Goal: Entertainment & Leisure: Consume media (video, audio)

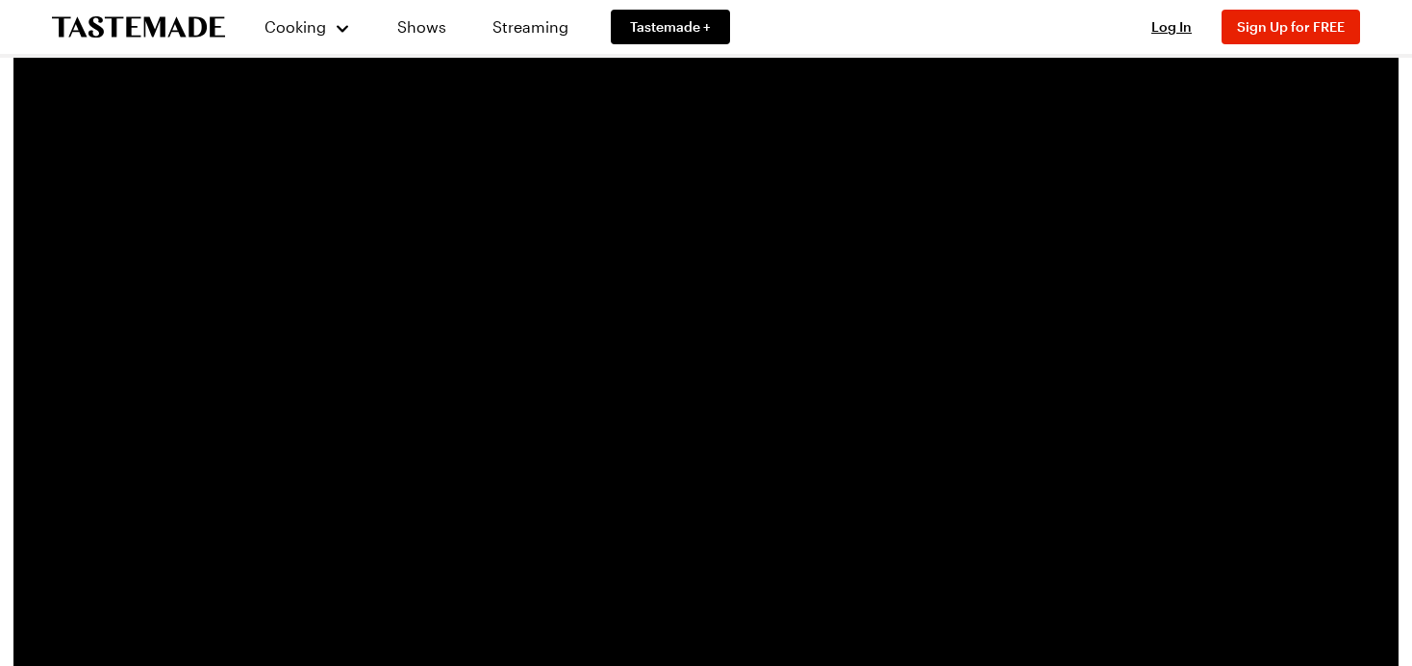
click at [716, 427] on video "Video Player" at bounding box center [706, 425] width 1170 height 658
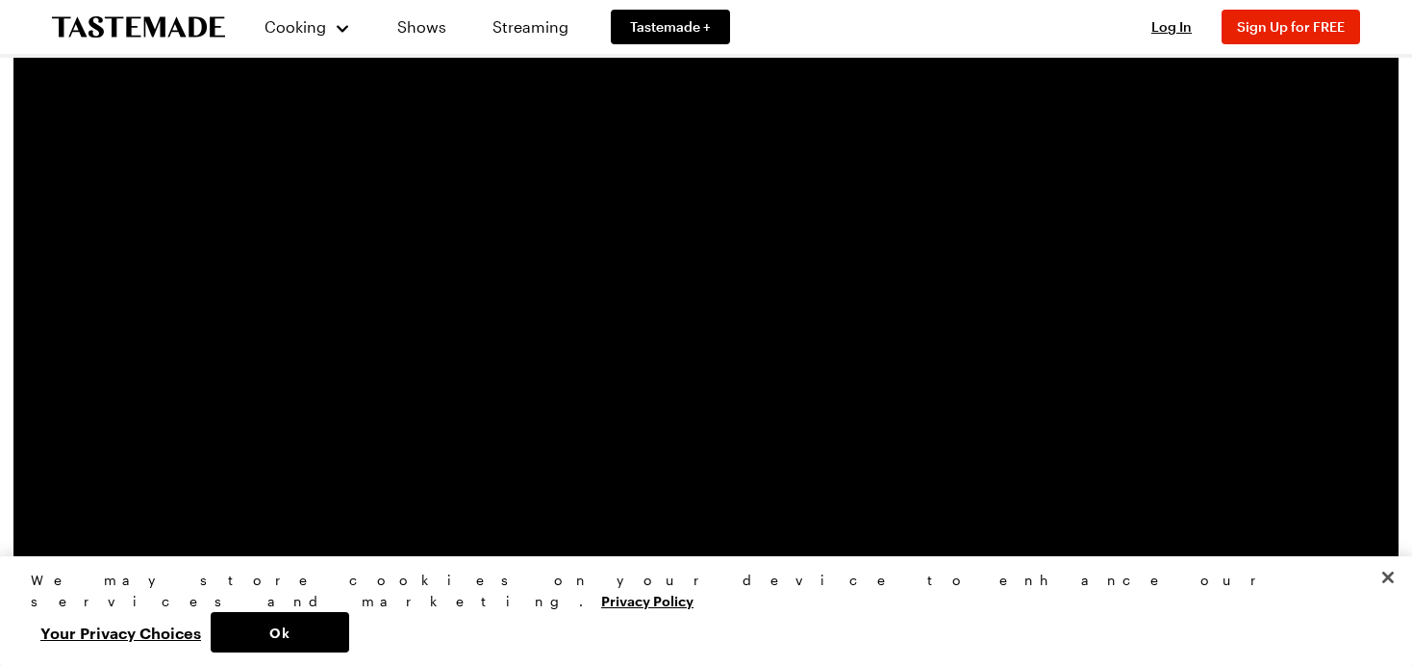
click at [176, 594] on span "Video Player" at bounding box center [179, 594] width 38 height 0
click at [141, 594] on span "Video Player" at bounding box center [140, 594] width 38 height 0
click at [138, 594] on span "Video Player" at bounding box center [140, 594] width 38 height 0
click at [184, 594] on span "Video Player" at bounding box center [179, 594] width 38 height 0
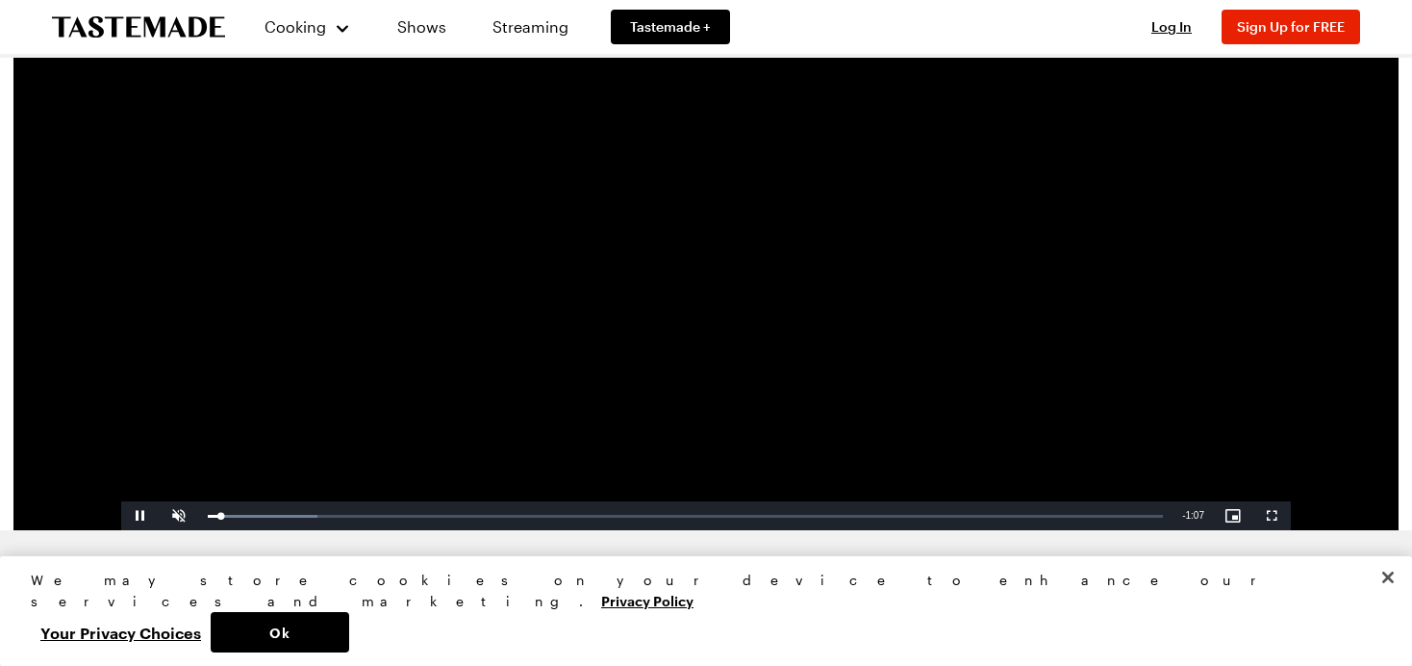
scroll to position [322, 0]
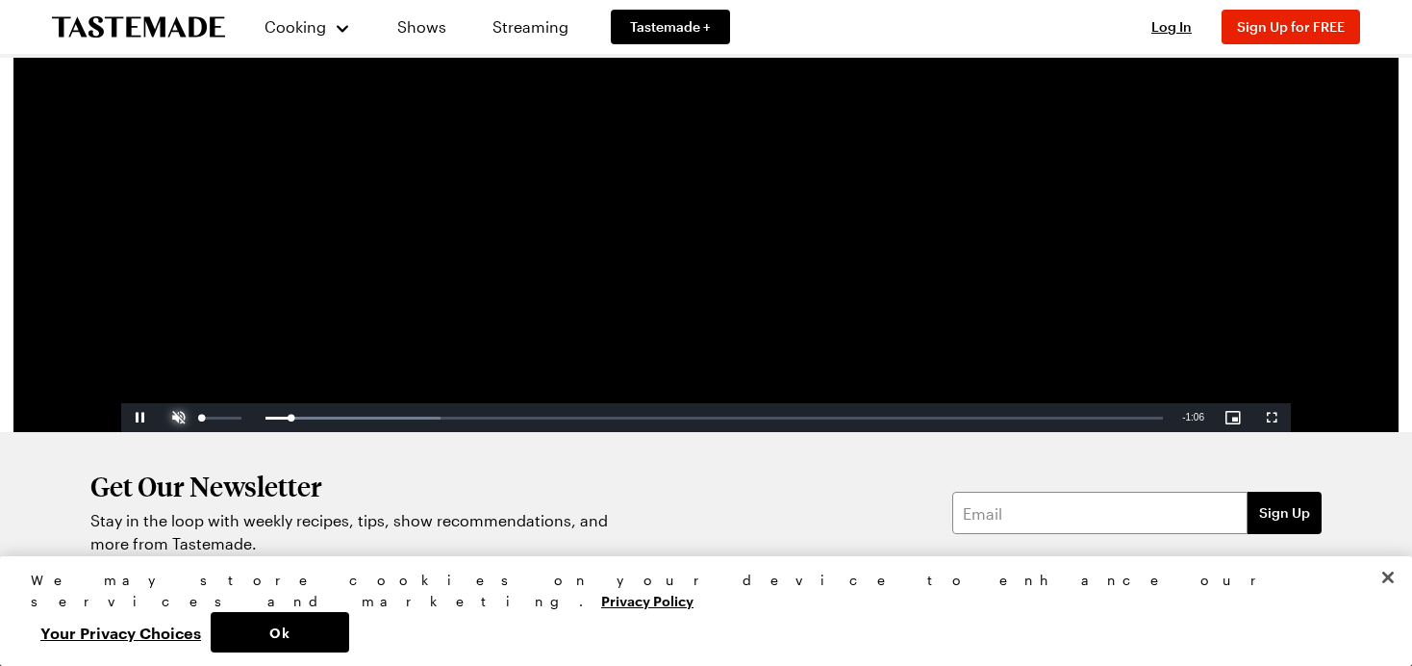
click at [179, 417] on span "Video Player" at bounding box center [179, 417] width 38 height 0
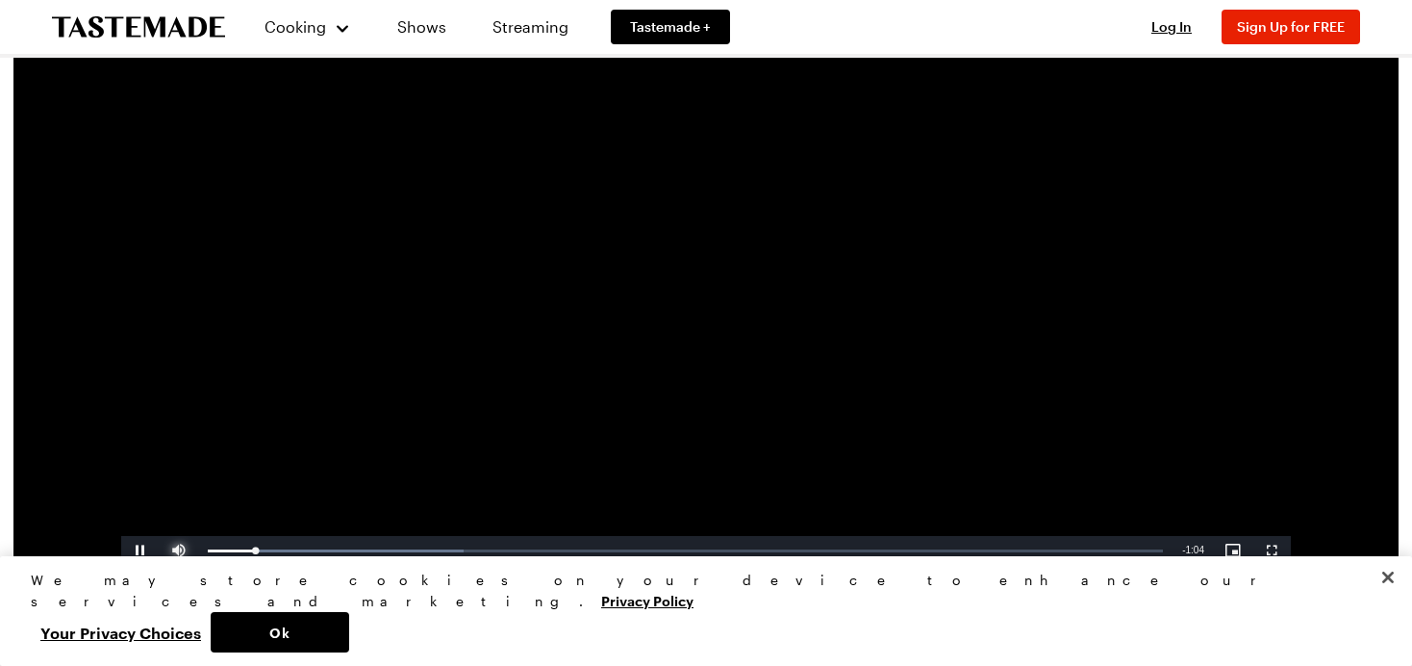
scroll to position [192, 0]
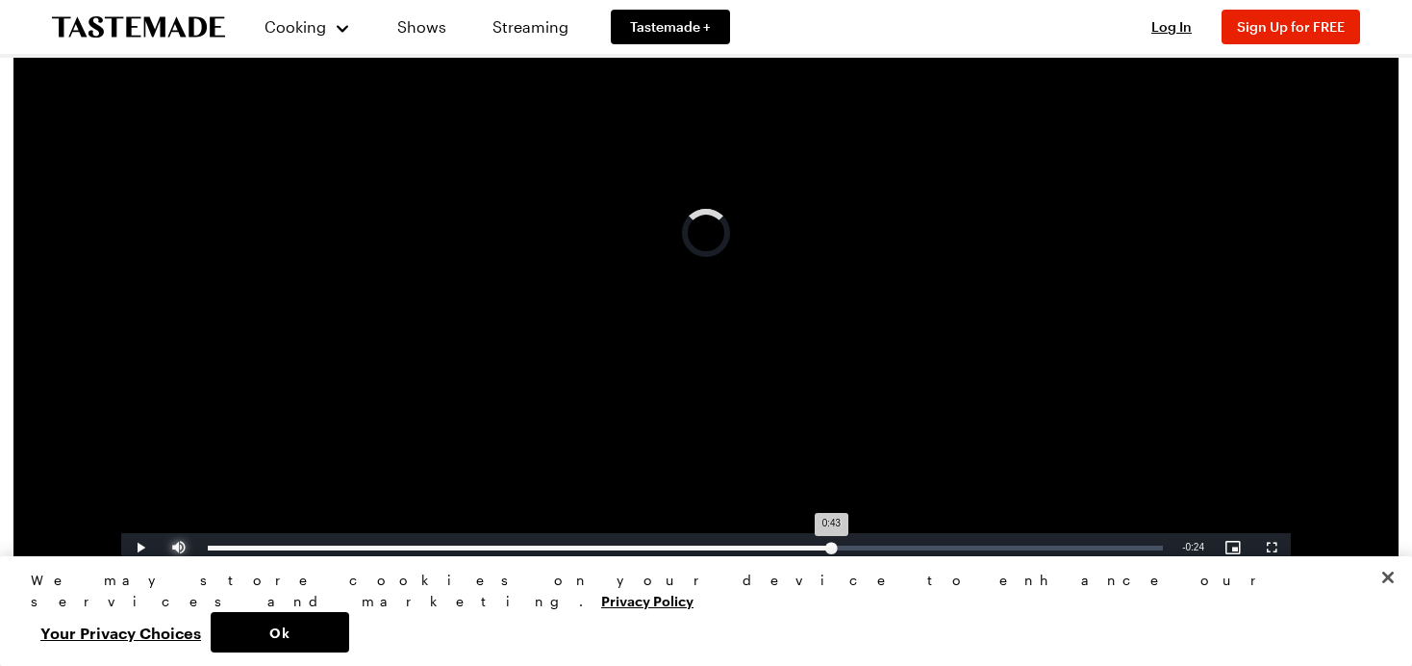
click at [830, 541] on div "Loaded : 57.23% 0:43 0:43" at bounding box center [685, 547] width 974 height 29
click at [944, 545] on div "Loaded : 66.74% 0:51 0:44" at bounding box center [685, 547] width 955 height 5
click at [1052, 553] on div "Loaded : 85.14% 0:59 0:53" at bounding box center [685, 547] width 974 height 29
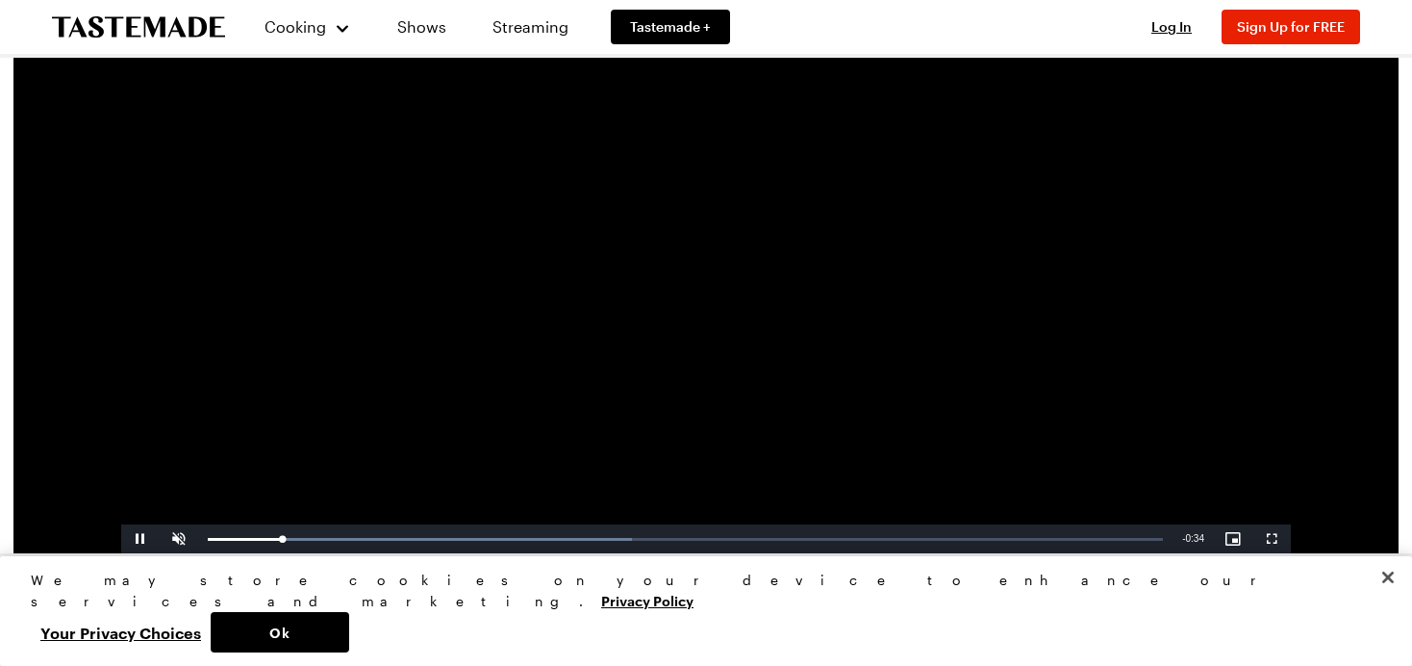
scroll to position [207, 0]
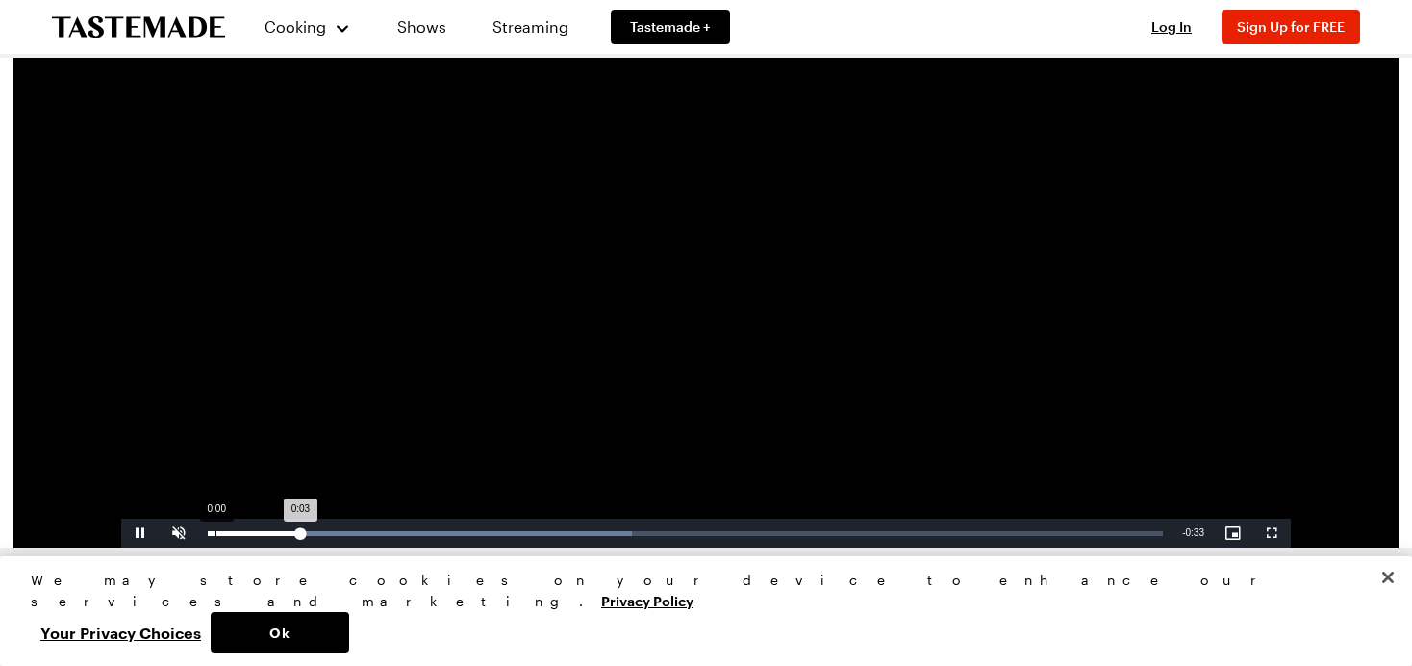
click at [214, 536] on div "Loaded : 44.39% 0:00 0:03" at bounding box center [685, 532] width 974 height 29
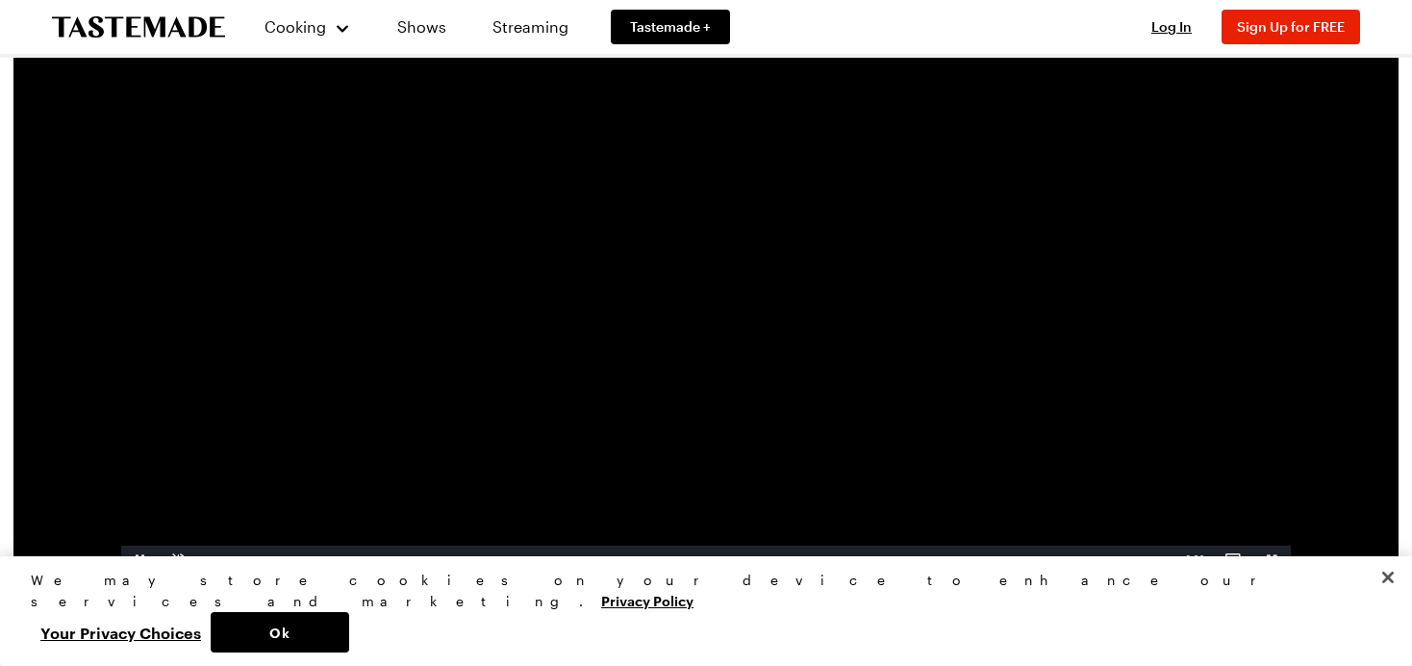
scroll to position [182, 0]
click at [170, 558] on span "Video Player" at bounding box center [179, 558] width 38 height 0
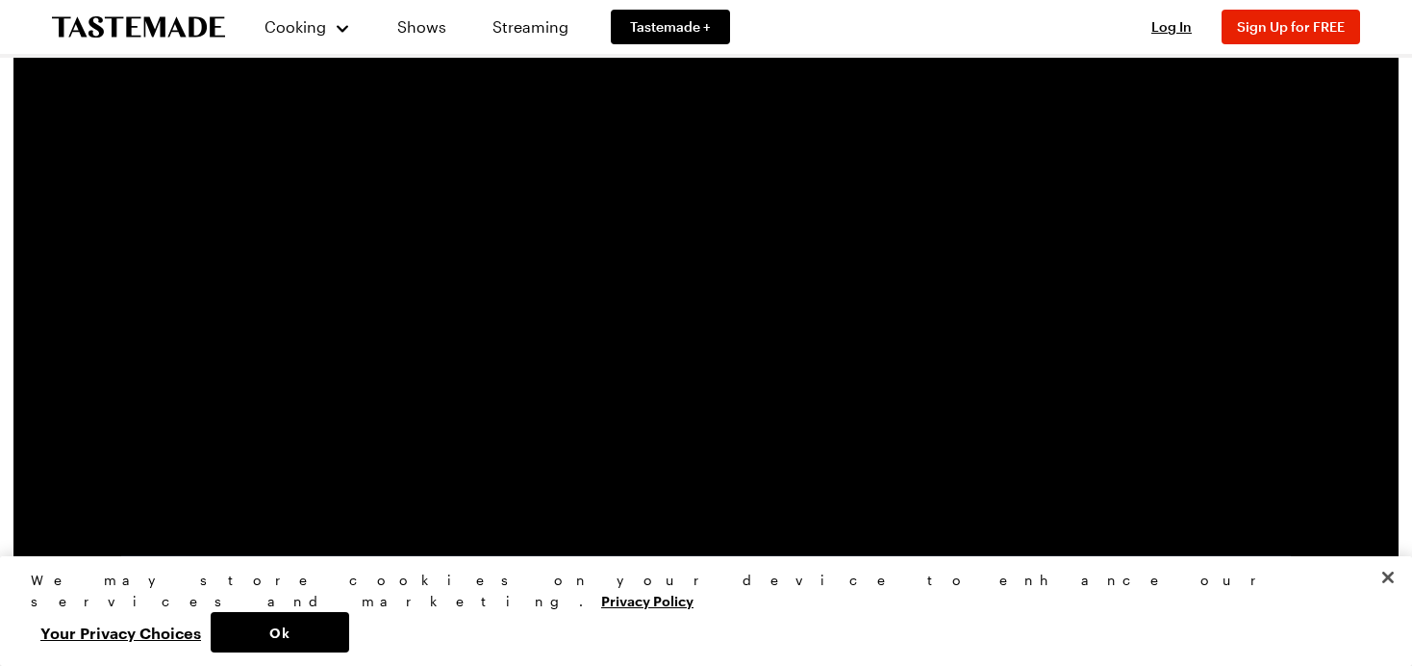
scroll to position [174, 0]
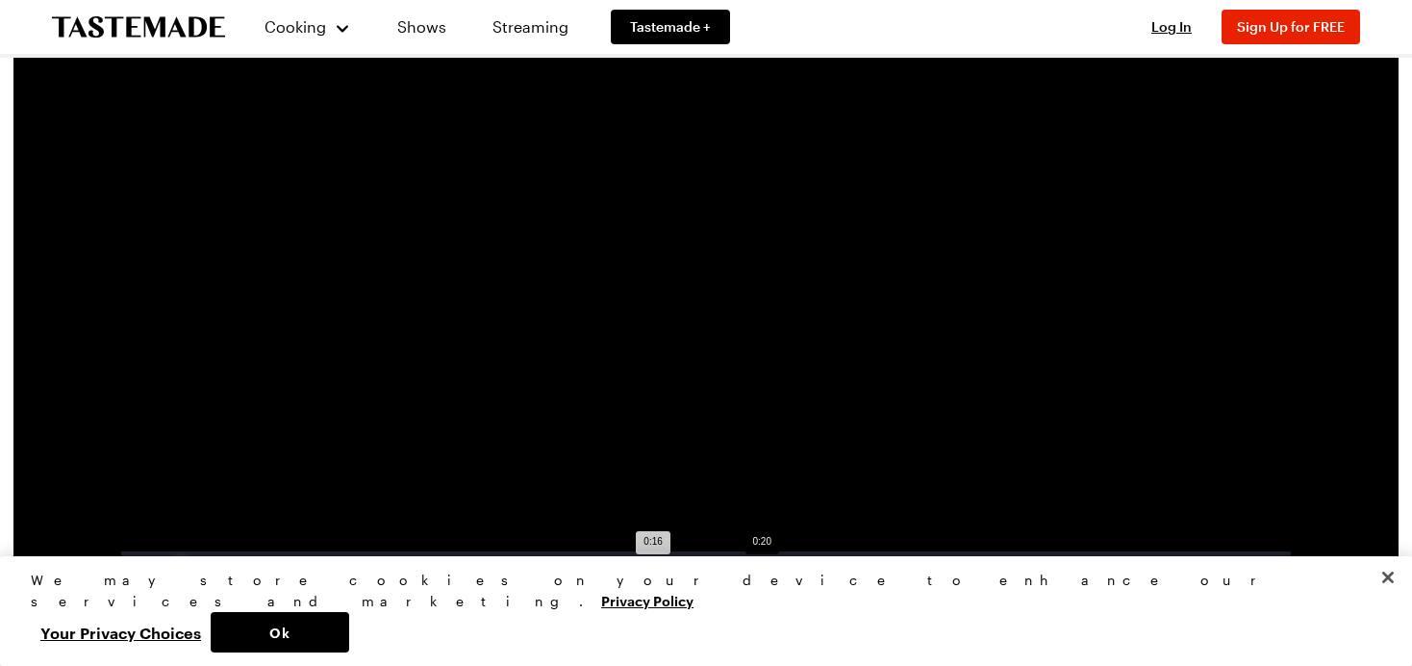
click at [762, 562] on div "Loaded : 57.85% 0:20 0:16" at bounding box center [685, 565] width 974 height 29
click at [959, 562] on div "Loaded : 69.88% 0:27 0:21" at bounding box center [685, 565] width 974 height 29
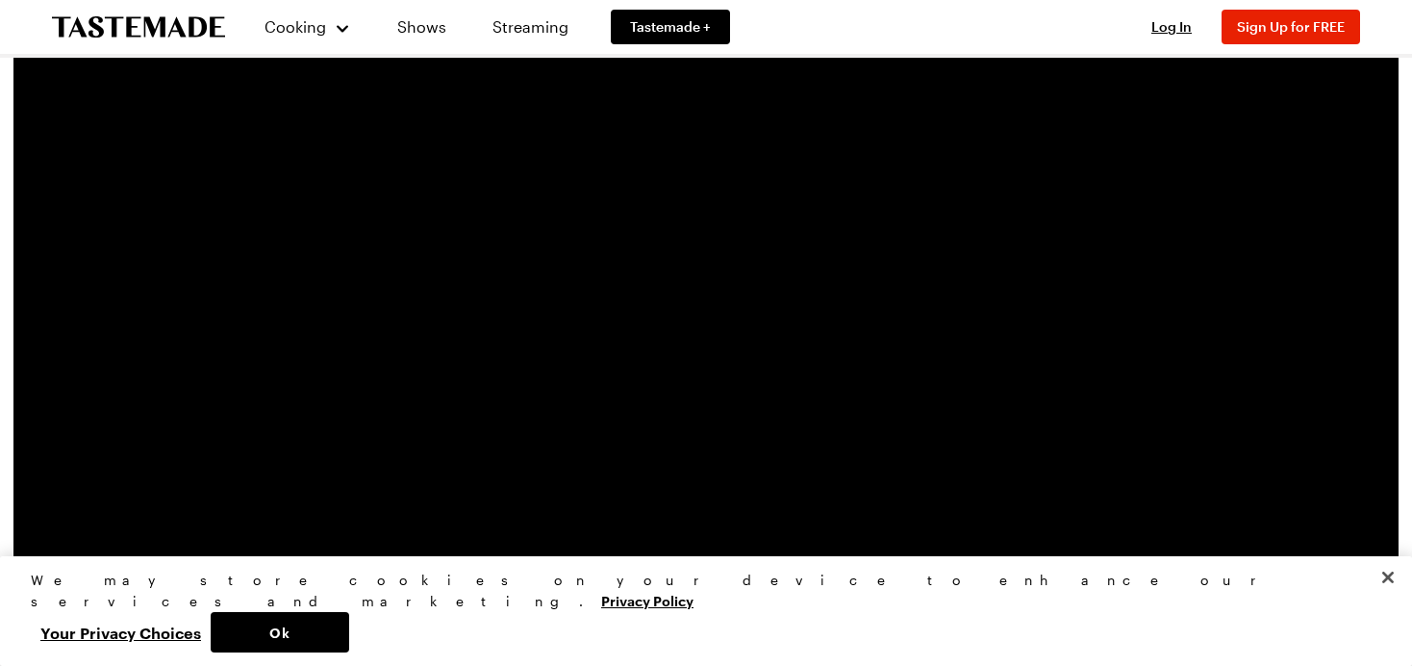
scroll to position [208, 0]
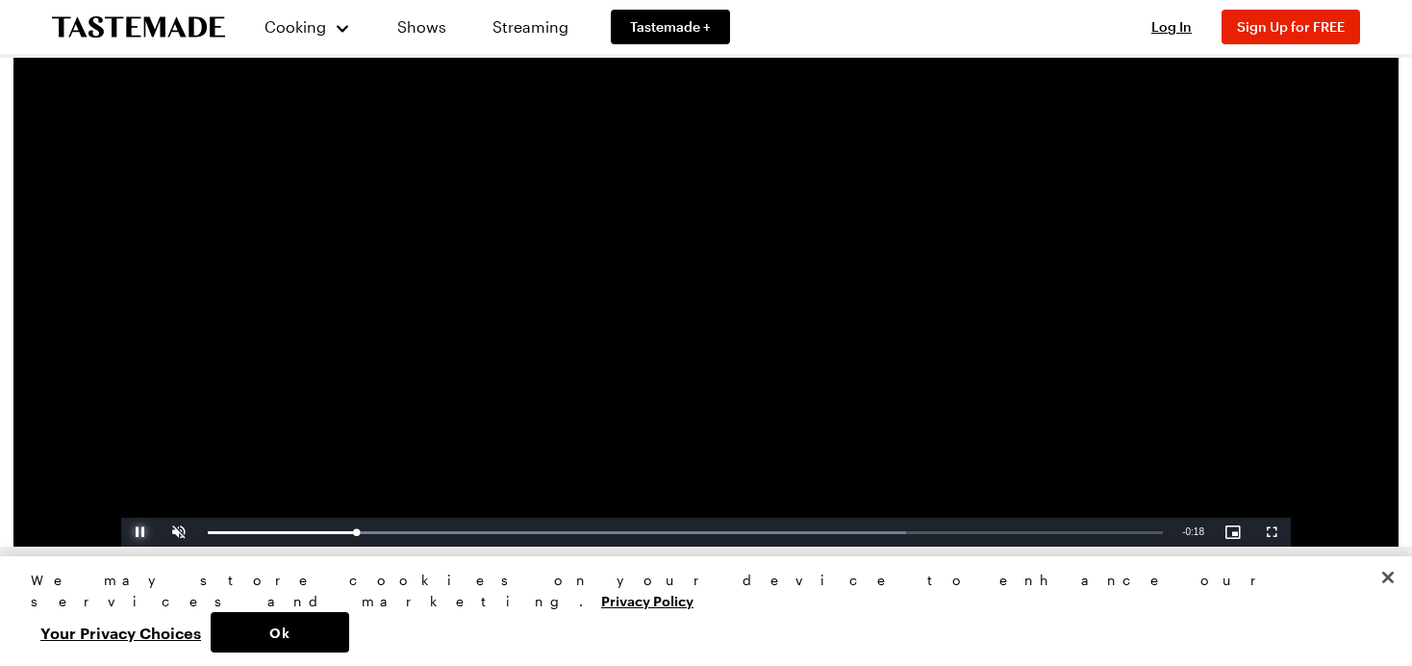
click at [148, 532] on span "Video Player" at bounding box center [140, 532] width 38 height 0
click at [140, 532] on span "Video Player" at bounding box center [140, 532] width 38 height 0
click at [176, 532] on span "Video Player" at bounding box center [179, 532] width 38 height 0
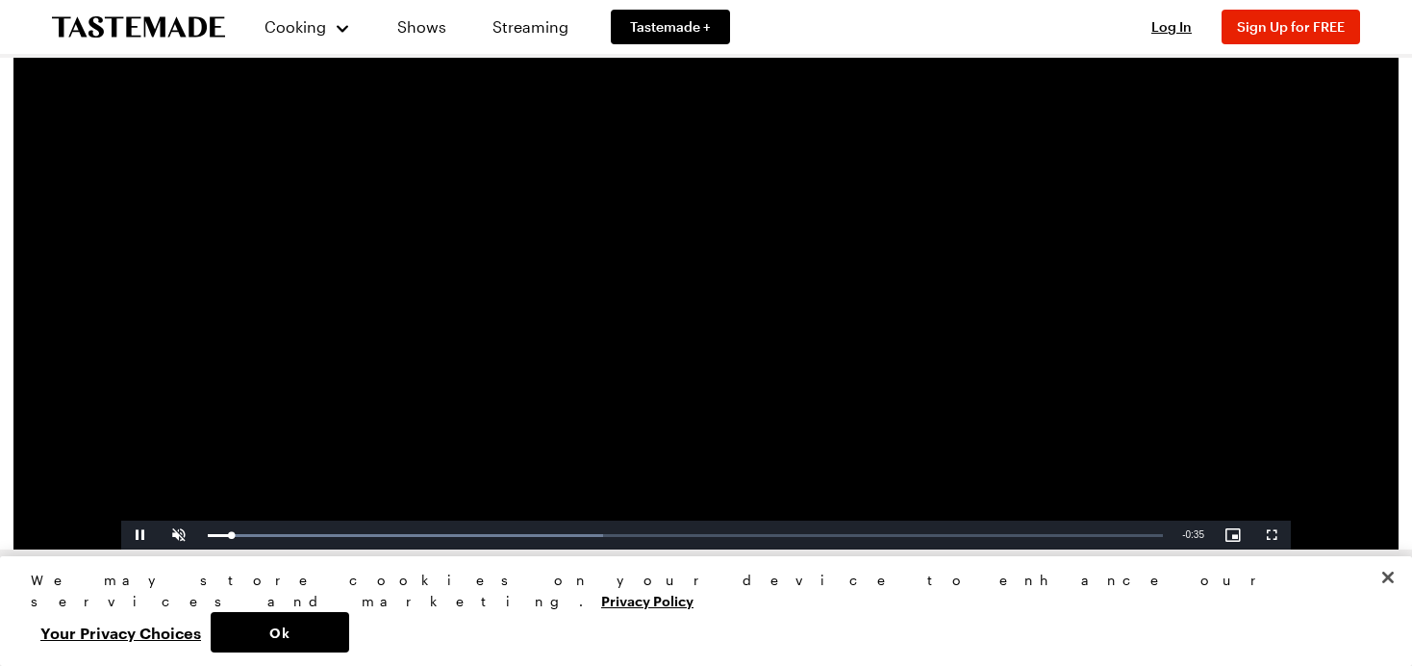
scroll to position [213, 0]
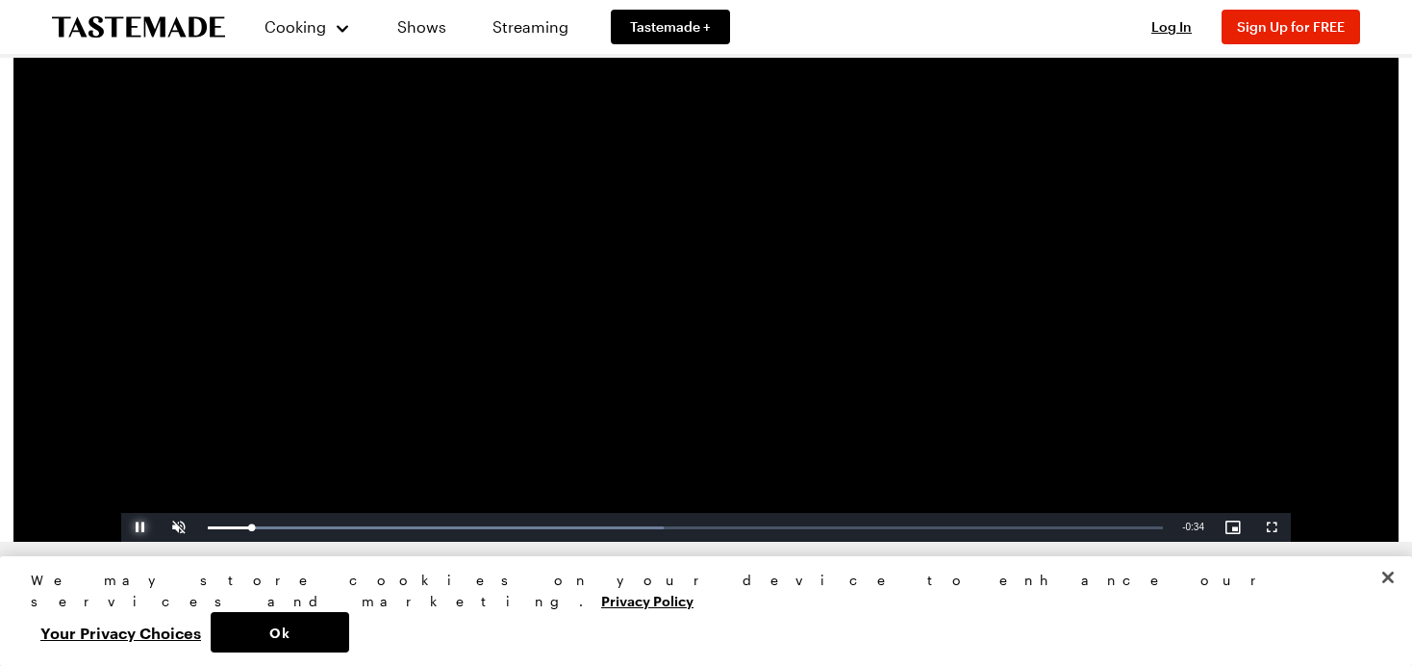
click at [138, 527] on span "Video Player" at bounding box center [140, 527] width 38 height 0
click at [185, 527] on span "Video Player" at bounding box center [179, 527] width 38 height 0
click at [388, 529] on div "Loaded : 47.71% 0:06 0:03" at bounding box center [685, 527] width 974 height 29
click at [487, 541] on div "Get Our Newsletter Stay in the loop with weekly recipes, tips, show recommendat…" at bounding box center [705, 622] width 1385 height 162
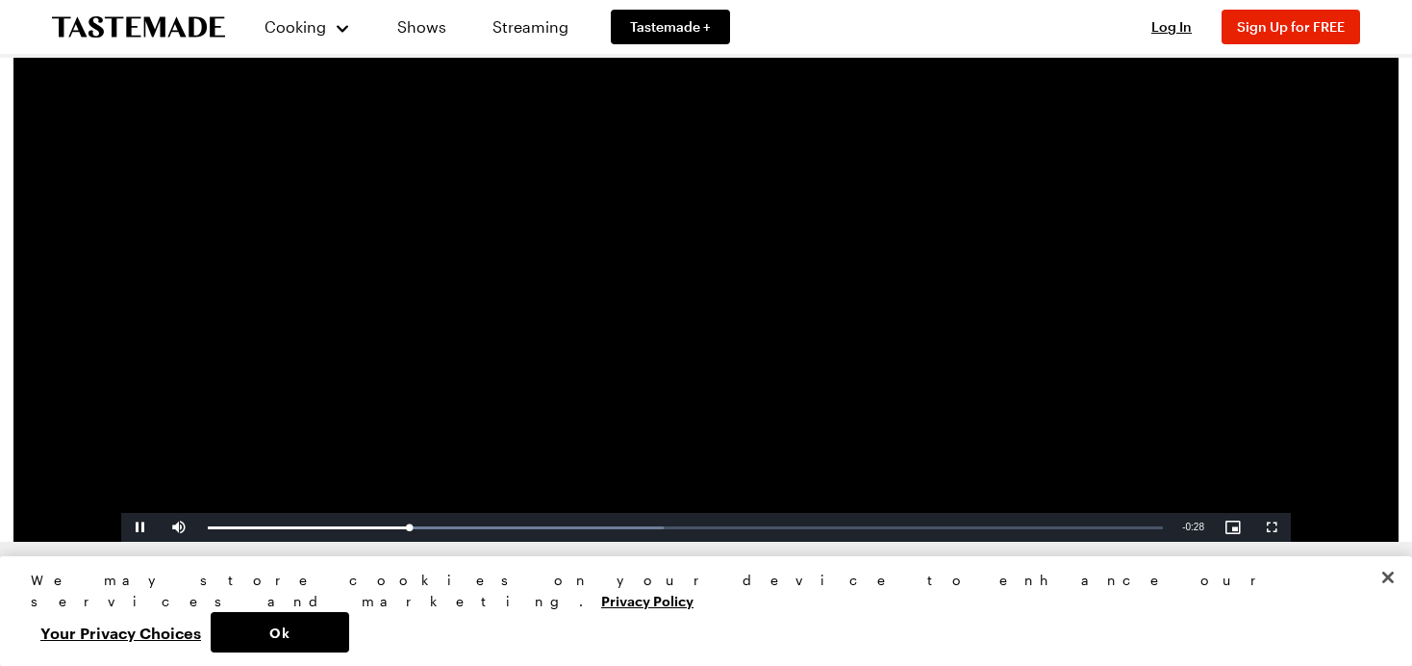
click at [612, 548] on div "Get Our Newsletter Stay in the loop with weekly recipes, tips, show recommendat…" at bounding box center [705, 622] width 1385 height 162
click at [628, 529] on div "Loaded : 51.85% 0:15 0:07" at bounding box center [685, 527] width 955 height 5
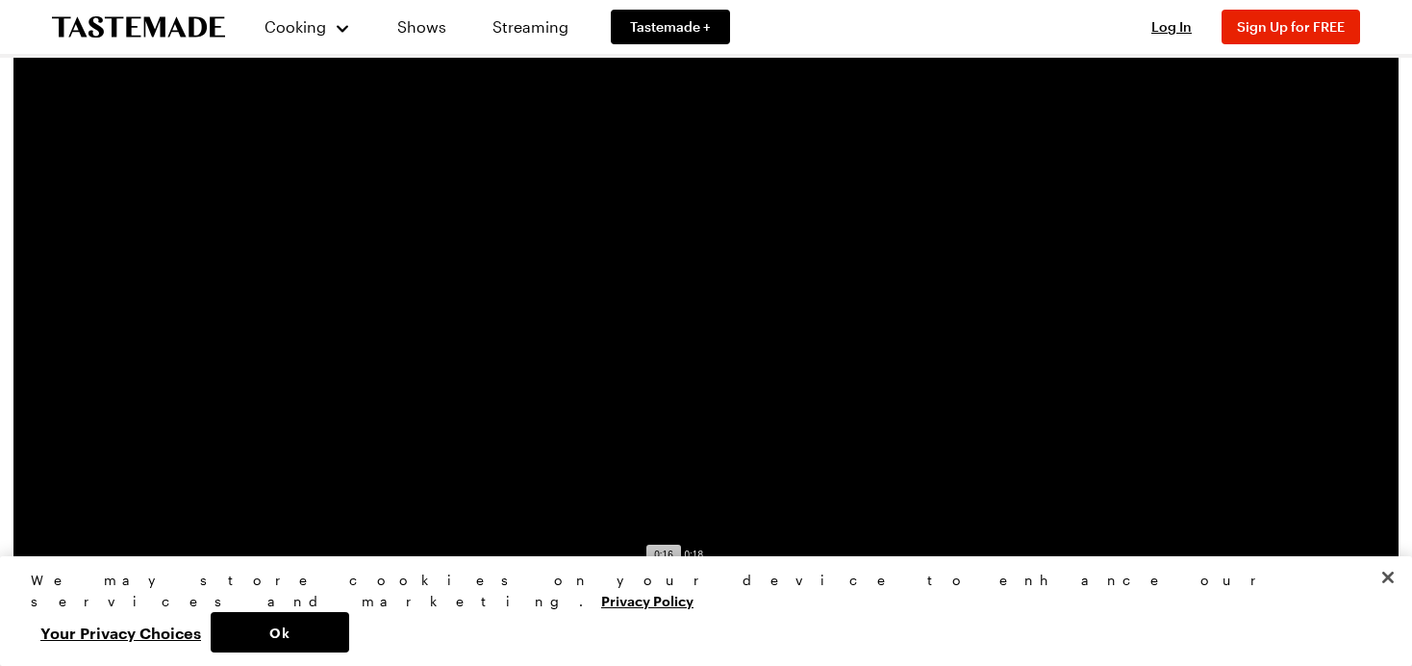
scroll to position [162, 0]
click at [137, 578] on span "Video Player" at bounding box center [140, 578] width 38 height 0
click at [978, 580] on div "Loaded : 89.90% 0:28 0:27" at bounding box center [685, 578] width 955 height 5
click at [1002, 577] on div "Loaded : 93.05% 0:29 0:28" at bounding box center [685, 578] width 955 height 5
click at [1021, 577] on div "Loaded : 93.84% 0:30 0:29" at bounding box center [685, 578] width 955 height 5
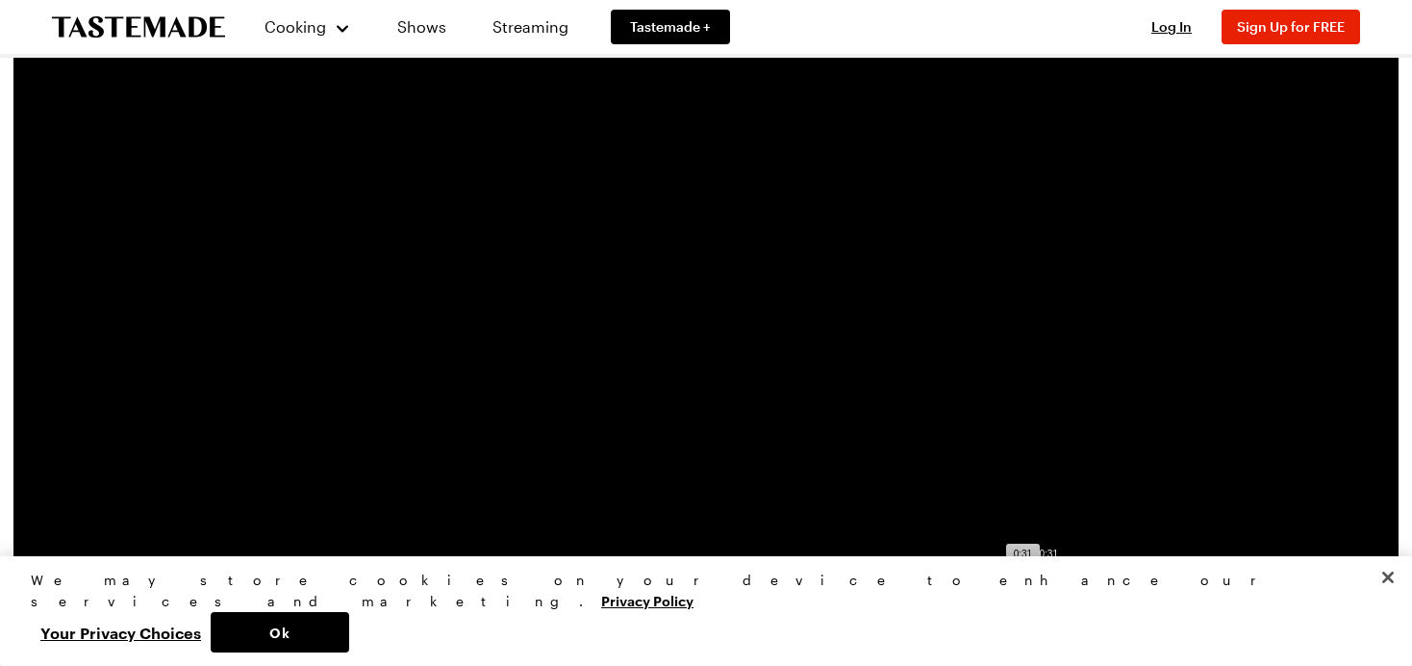
click at [1047, 576] on div "0:31" at bounding box center [1047, 578] width 1 height 5
click at [1077, 568] on div "Loaded : 100.00% 0:32 0:32" at bounding box center [685, 578] width 974 height 29
click at [995, 573] on div "Loaded : 100.00% 0:29 0:29" at bounding box center [685, 578] width 974 height 29
click at [956, 573] on div "Loaded : 100.00% 0:27 0:29" at bounding box center [685, 578] width 974 height 29
click at [944, 573] on div "Loaded : 100.00% 0:27 0:27" at bounding box center [685, 578] width 974 height 29
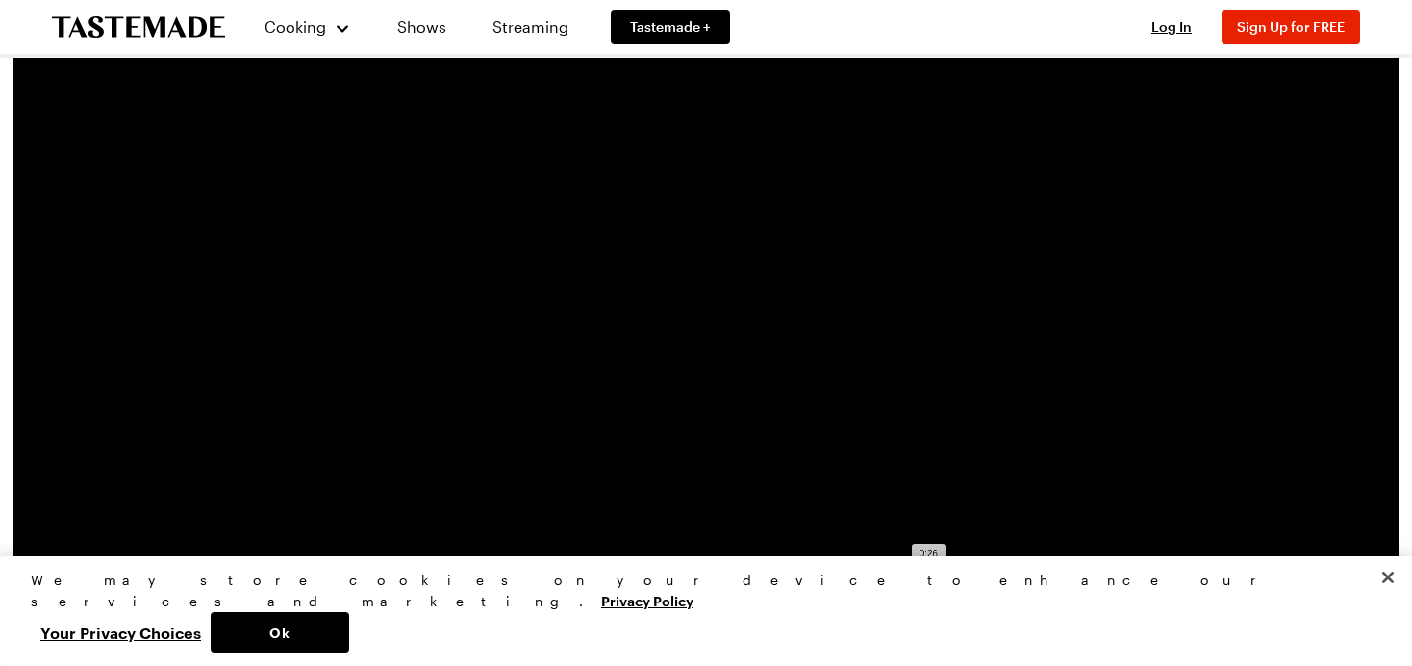
click at [927, 573] on div "Loaded : 100.00% 0:26 0:26" at bounding box center [685, 578] width 974 height 29
click at [915, 576] on div "Loaded : 100.00% 0:26 0:26" at bounding box center [685, 578] width 955 height 5
click at [951, 572] on div "Loaded : 100.00% 0:27 0:26" at bounding box center [685, 578] width 974 height 29
click at [968, 573] on div "Loaded : 100.00% 0:27 0:27" at bounding box center [685, 578] width 974 height 29
click at [947, 573] on div "Loaded : 100.00% 0:27 0:27" at bounding box center [685, 578] width 974 height 29
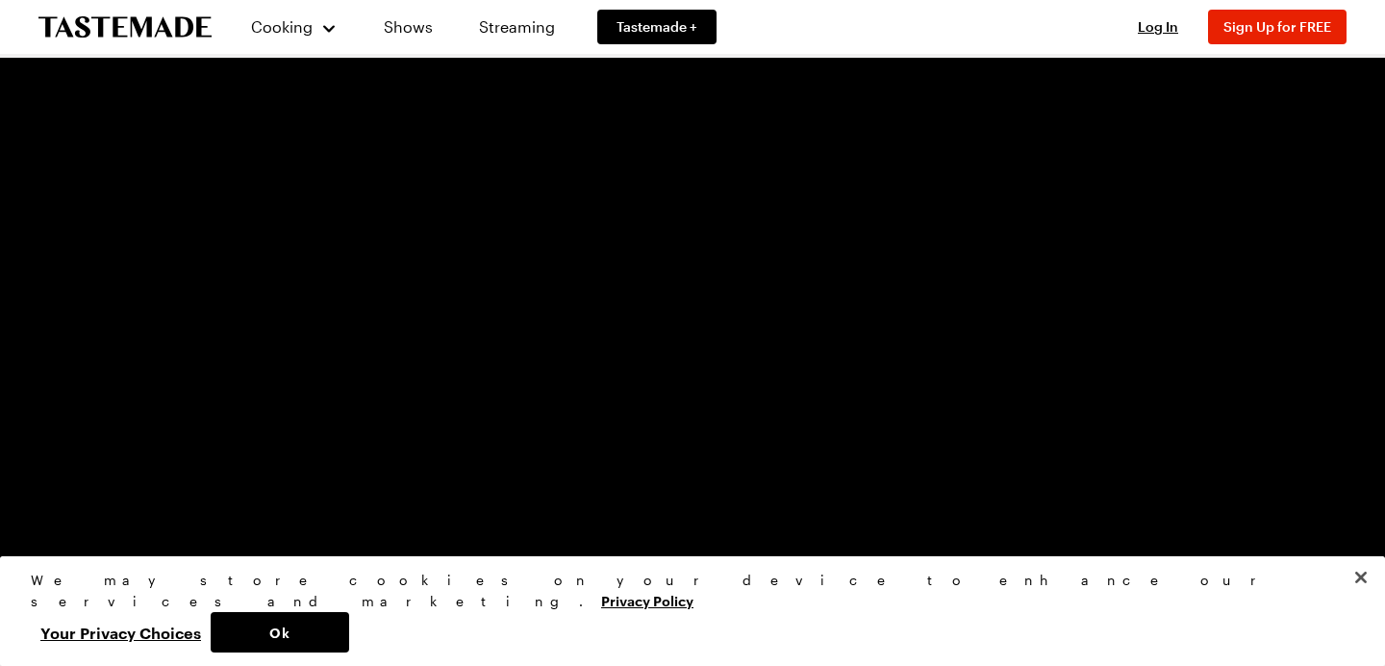
scroll to position [275, 0]
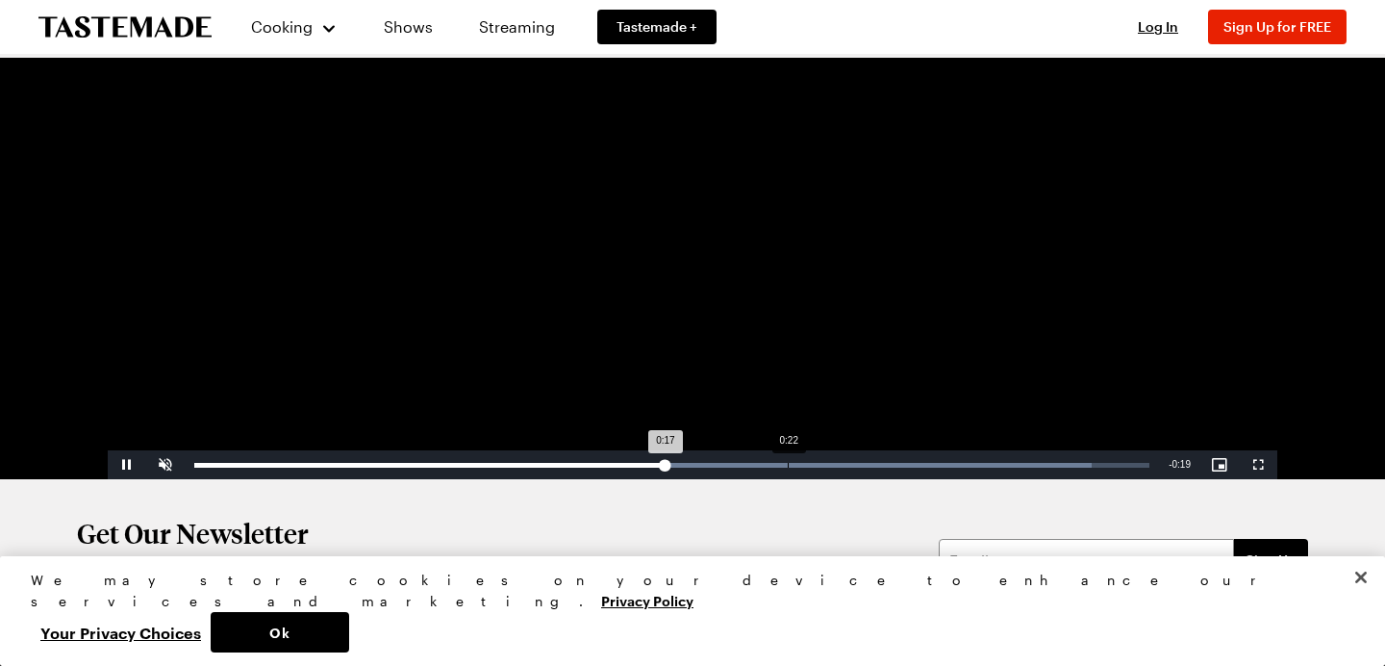
click at [788, 463] on div "Loaded : 93.89% 0:22 0:17" at bounding box center [671, 465] width 955 height 5
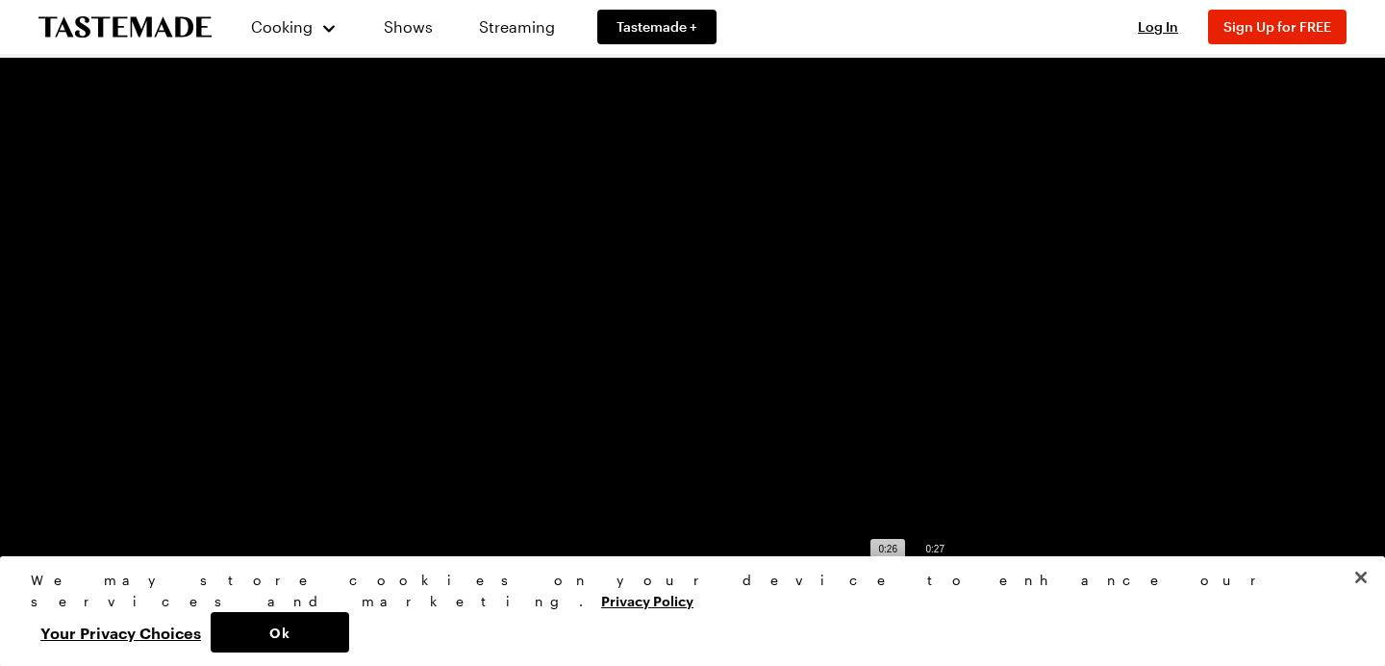
scroll to position [170, 0]
click at [1075, 573] on div "Loaded : 100.00% 0:33 0:33" at bounding box center [672, 569] width 974 height 29
click at [1018, 569] on div "Loaded : 100.00% 0:31 0:34" at bounding box center [671, 569] width 955 height 5
click at [130, 569] on span "Video Player" at bounding box center [127, 569] width 38 height 0
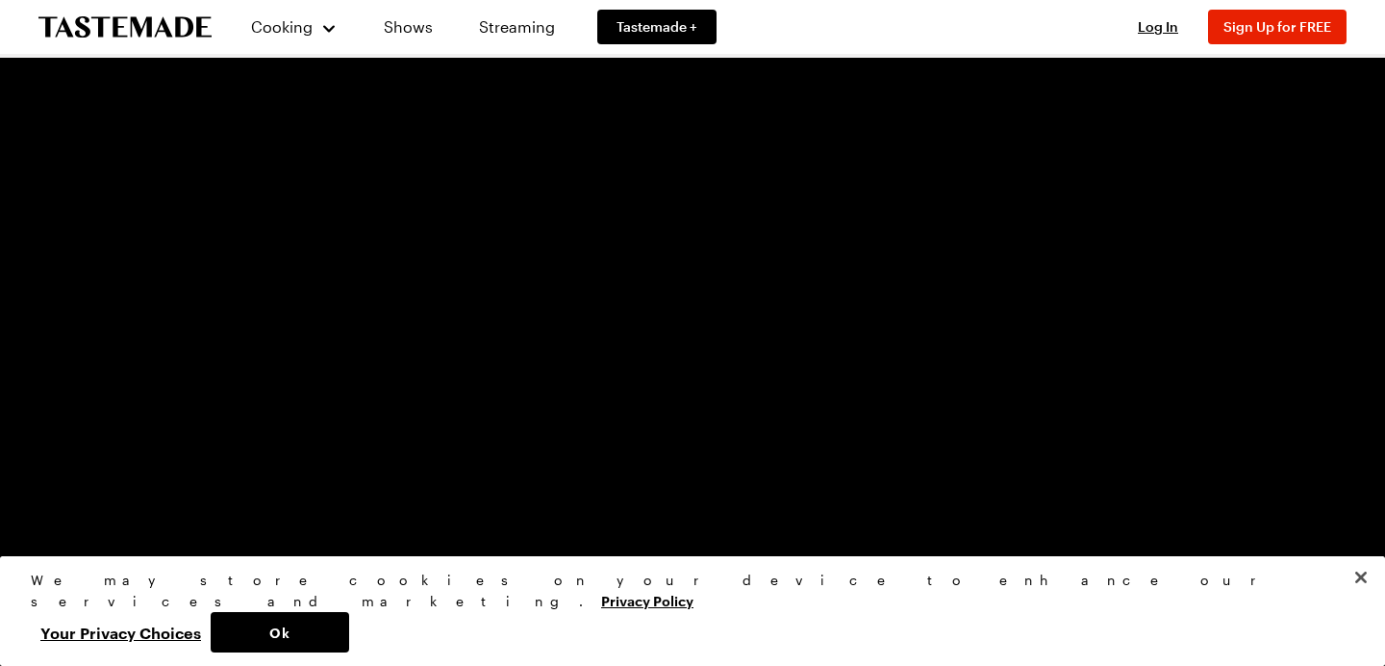
click at [714, 451] on video "Video Player" at bounding box center [693, 425] width 1170 height 658
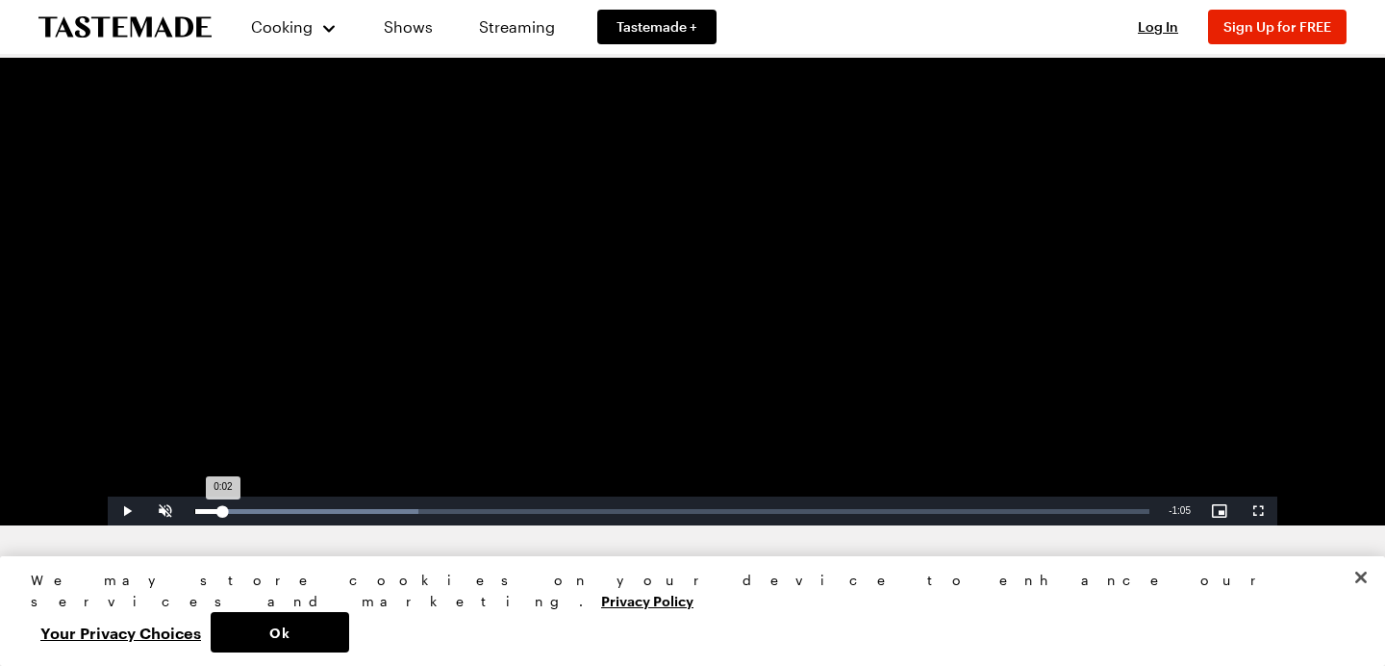
scroll to position [266, 0]
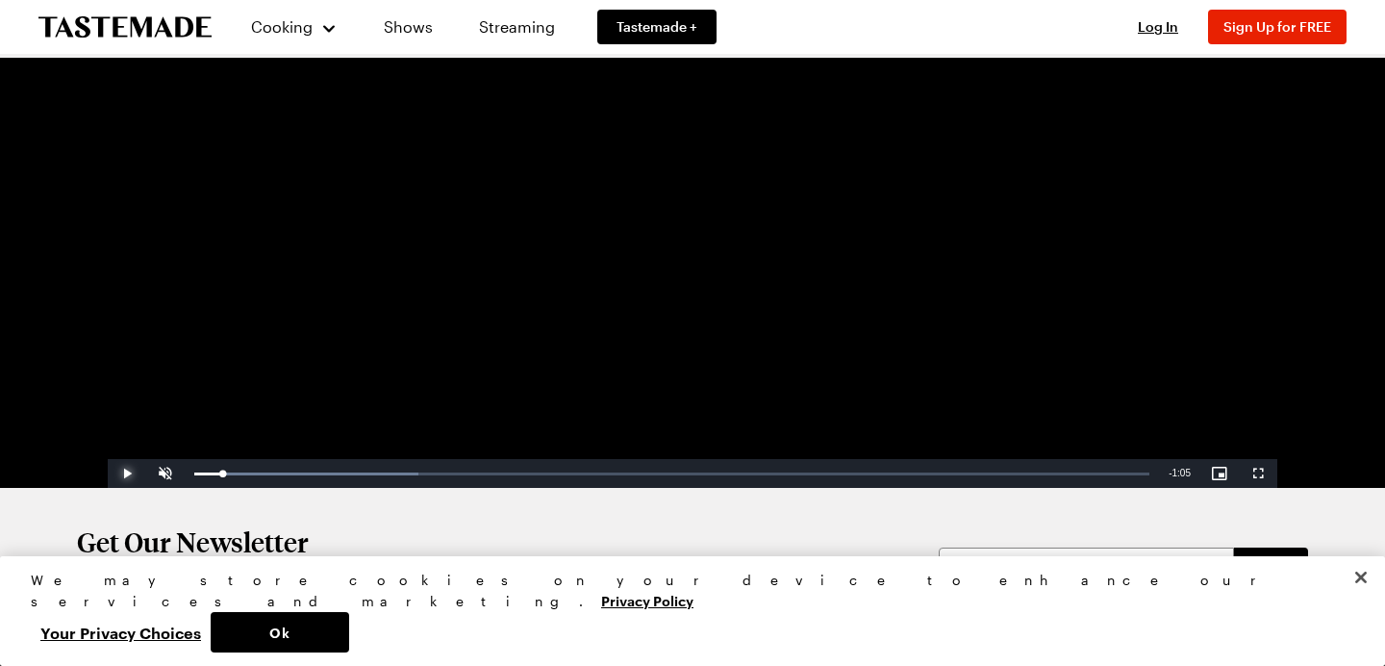
click at [135, 473] on span "Video Player" at bounding box center [127, 473] width 38 height 0
click at [161, 473] on span "Video Player" at bounding box center [165, 473] width 38 height 0
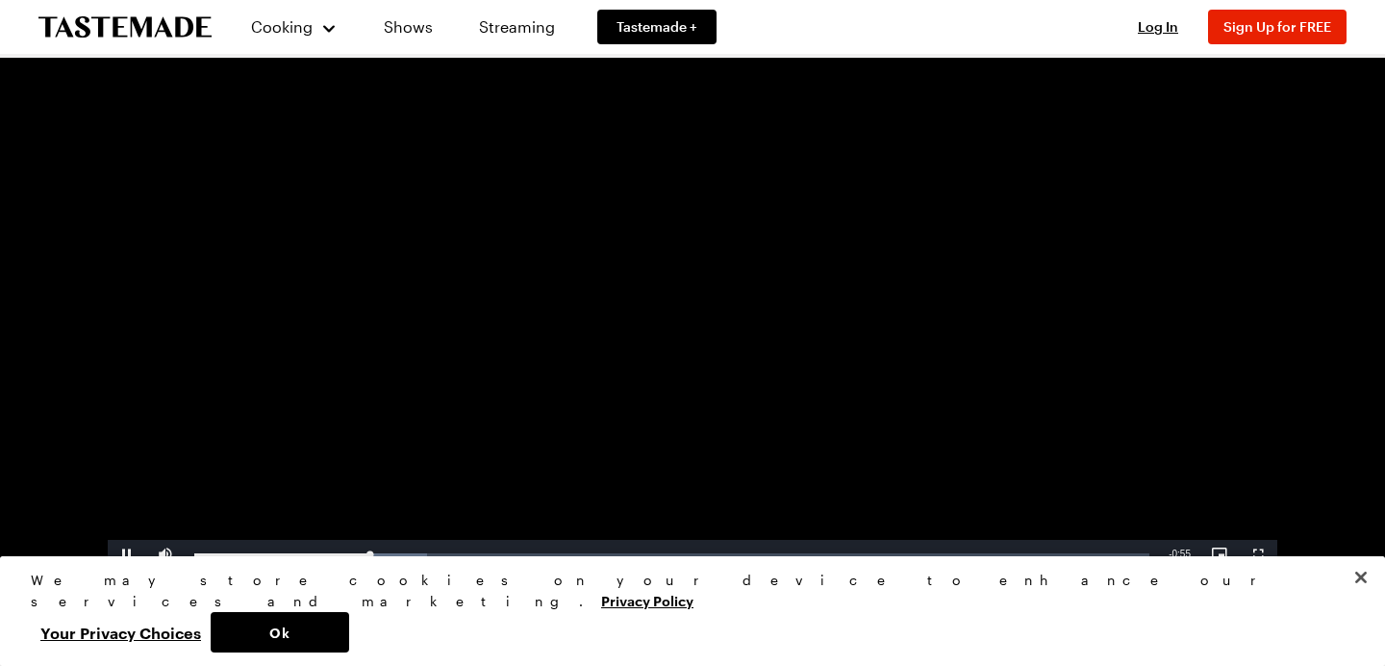
scroll to position [188, 0]
click at [481, 543] on div "Loaded : 26.07% 0:20 0:13" at bounding box center [672, 552] width 974 height 29
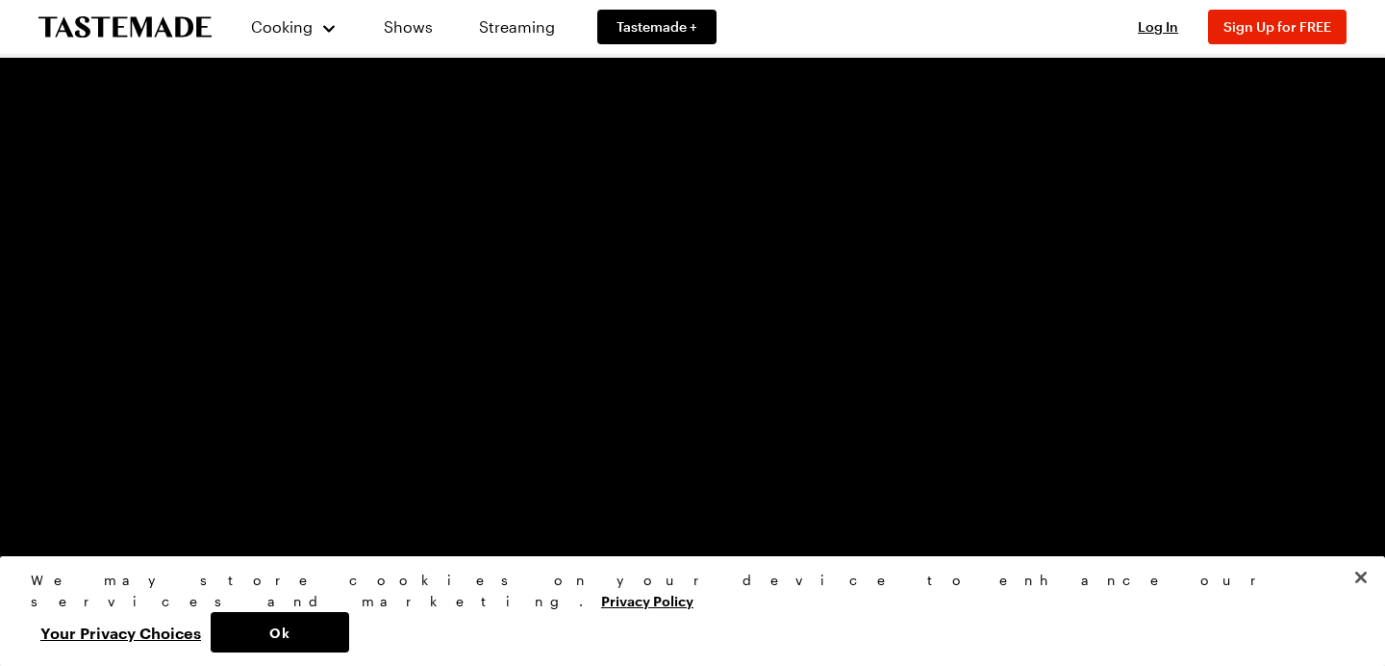
scroll to position [164, 0]
click at [433, 575] on div "Loaded : 26.44% 0:16 0:16" at bounding box center [671, 576] width 955 height 5
click at [518, 575] on div "0:22" at bounding box center [517, 576] width 1 height 5
click at [630, 576] on div "Loaded : 40.23% 0:30 0:30" at bounding box center [671, 576] width 955 height 5
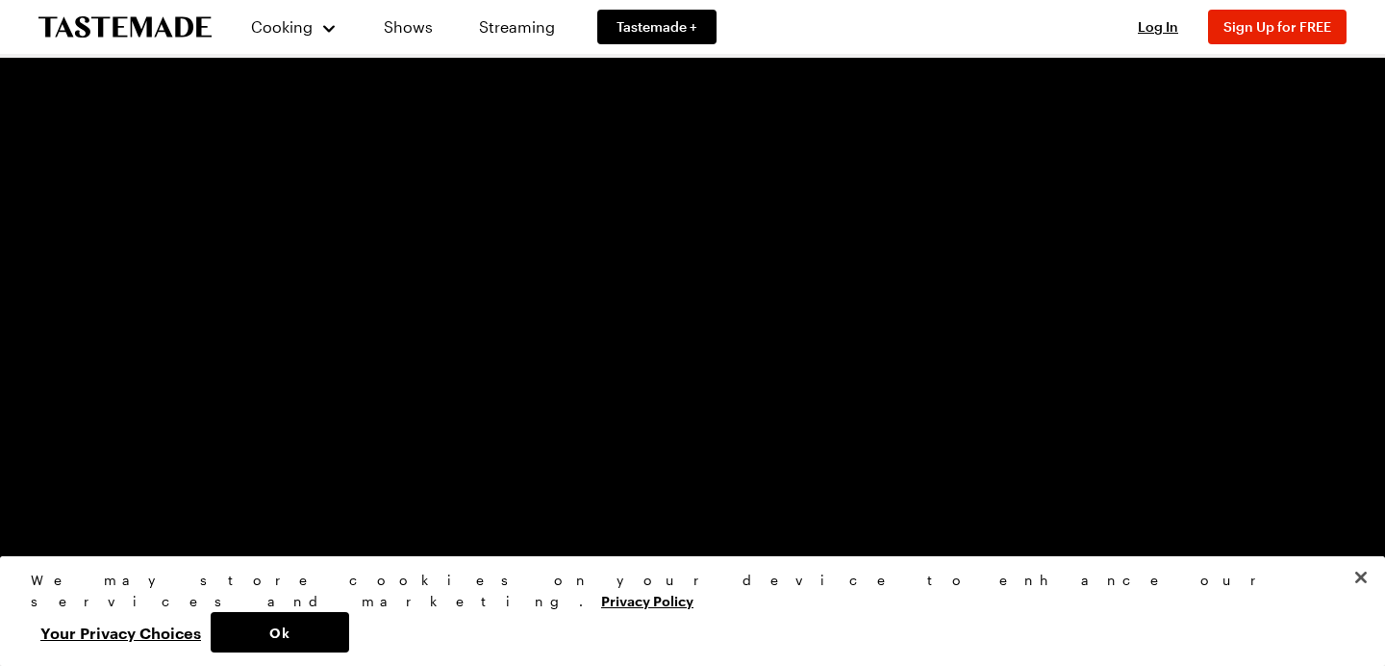
click at [104, 575] on div "Video Player is loading. Play Video Pause Unmute Current Time 0:11 / Duration 0…" at bounding box center [692, 239] width 1385 height 696
click at [605, 484] on video "Video Player" at bounding box center [693, 259] width 1170 height 658
click at [171, 573] on span "Video Player" at bounding box center [165, 573] width 38 height 0
click at [126, 573] on span "Video Player" at bounding box center [127, 573] width 38 height 0
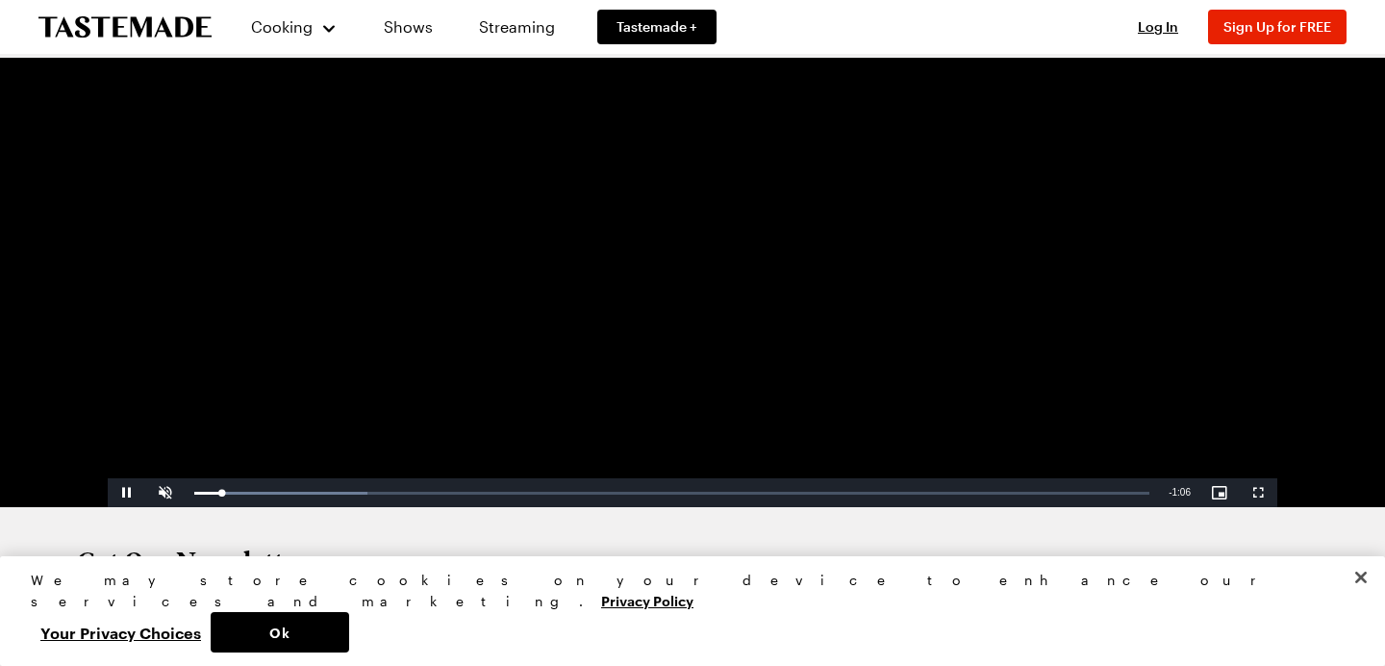
scroll to position [252, 0]
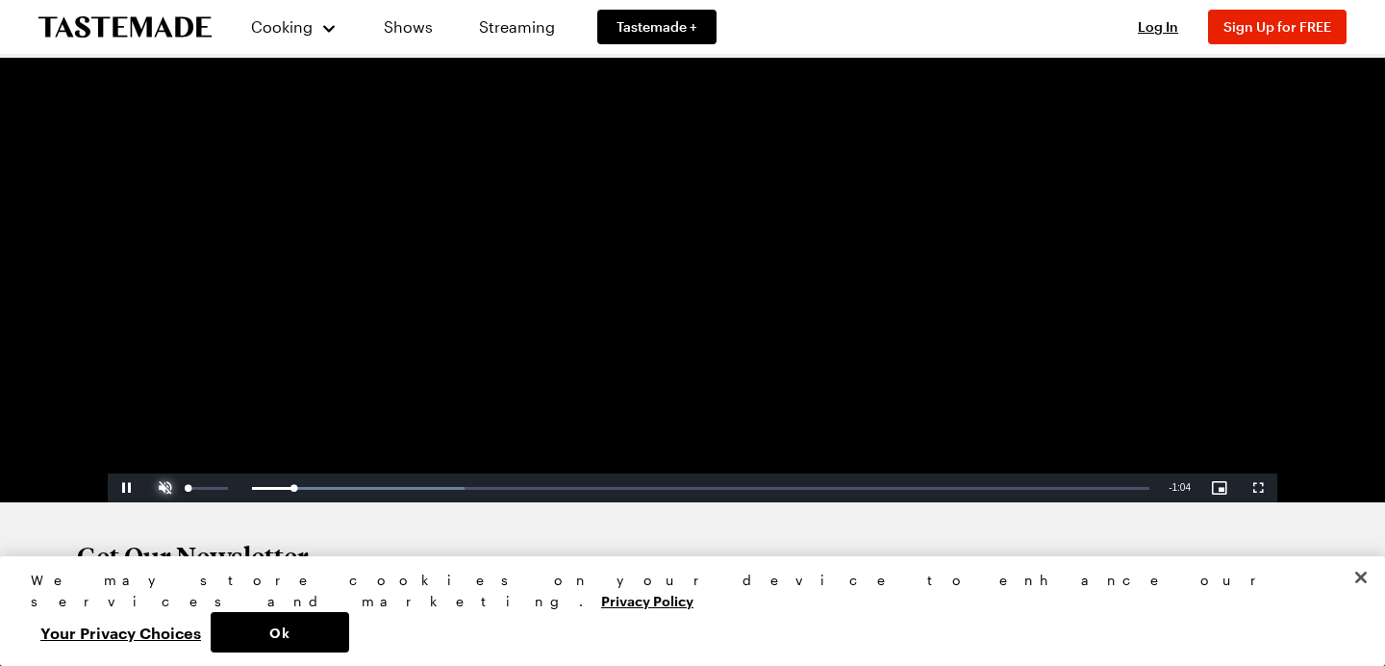
click at [155, 488] on span "Video Player" at bounding box center [165, 488] width 38 height 0
click at [434, 491] on div "Loaded : 30.40% 0:16 0:06" at bounding box center [672, 487] width 974 height 29
click at [561, 495] on div "Loaded : 30.40% 0:25 0:17" at bounding box center [672, 487] width 974 height 29
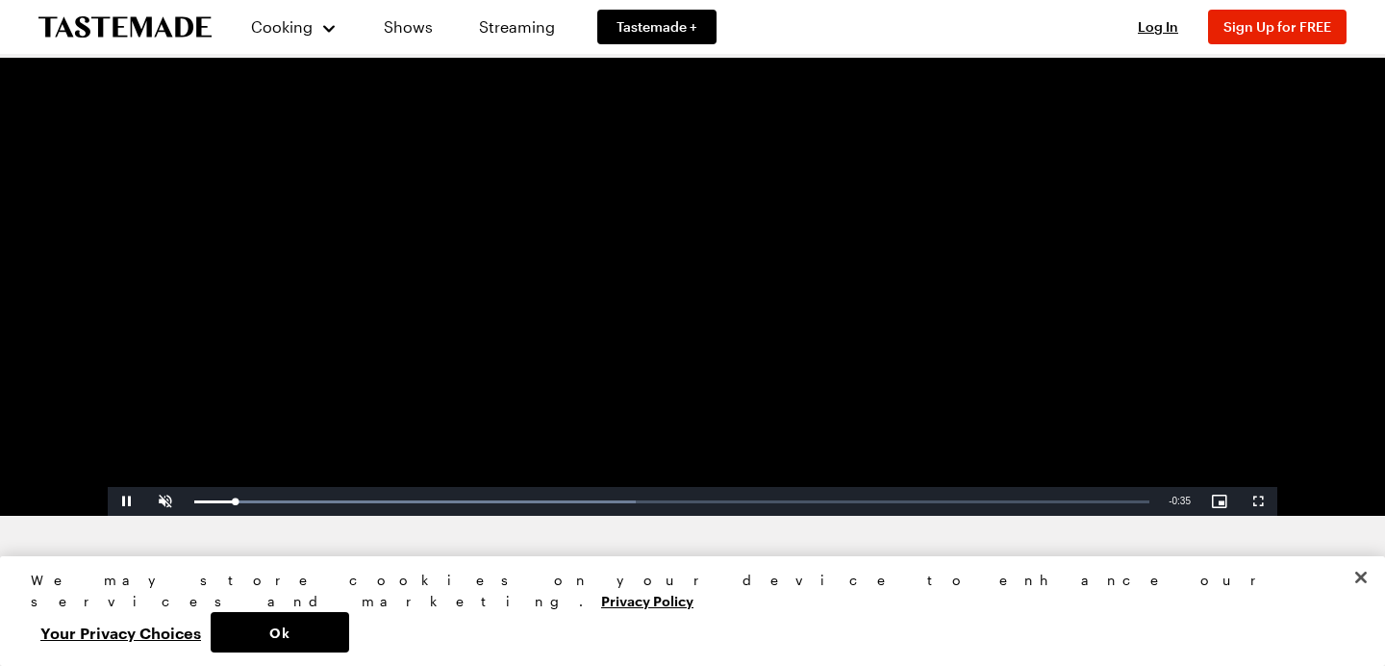
scroll to position [279, 0]
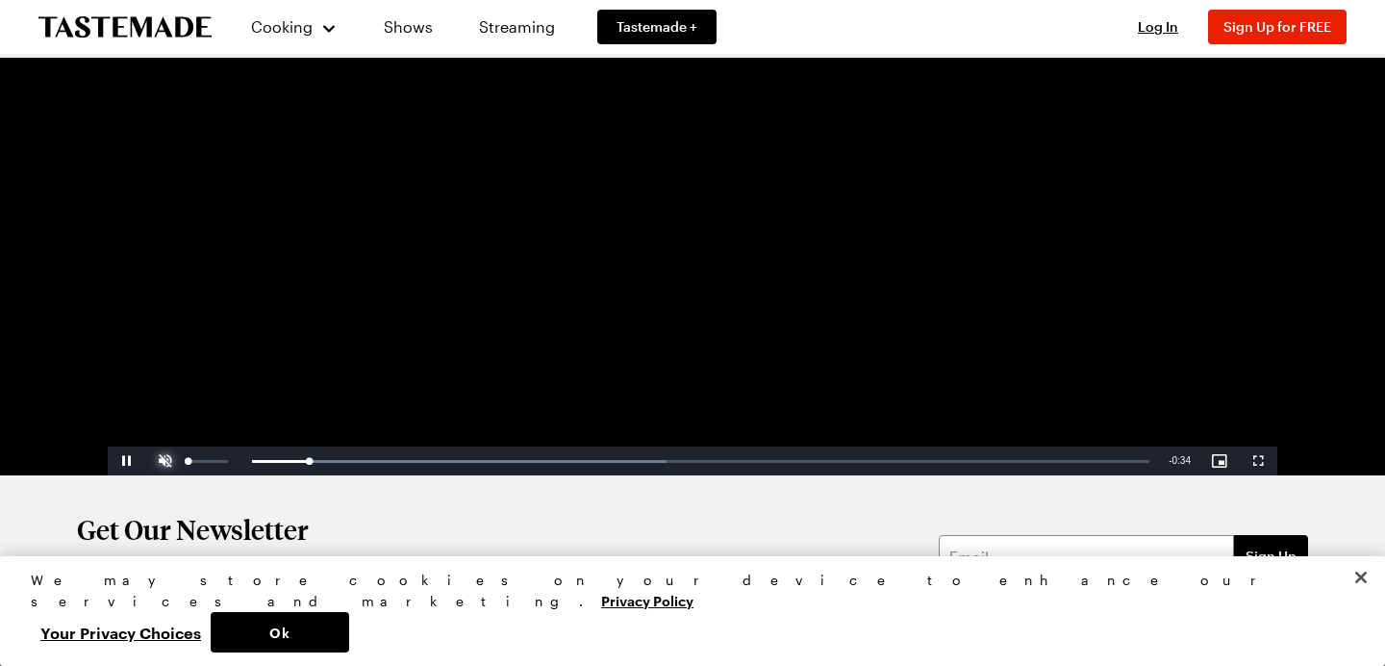
click at [176, 461] on span "Video Player" at bounding box center [165, 461] width 38 height 0
click at [415, 459] on div "Loaded : 52.99% 0:08 0:03" at bounding box center [671, 461] width 955 height 5
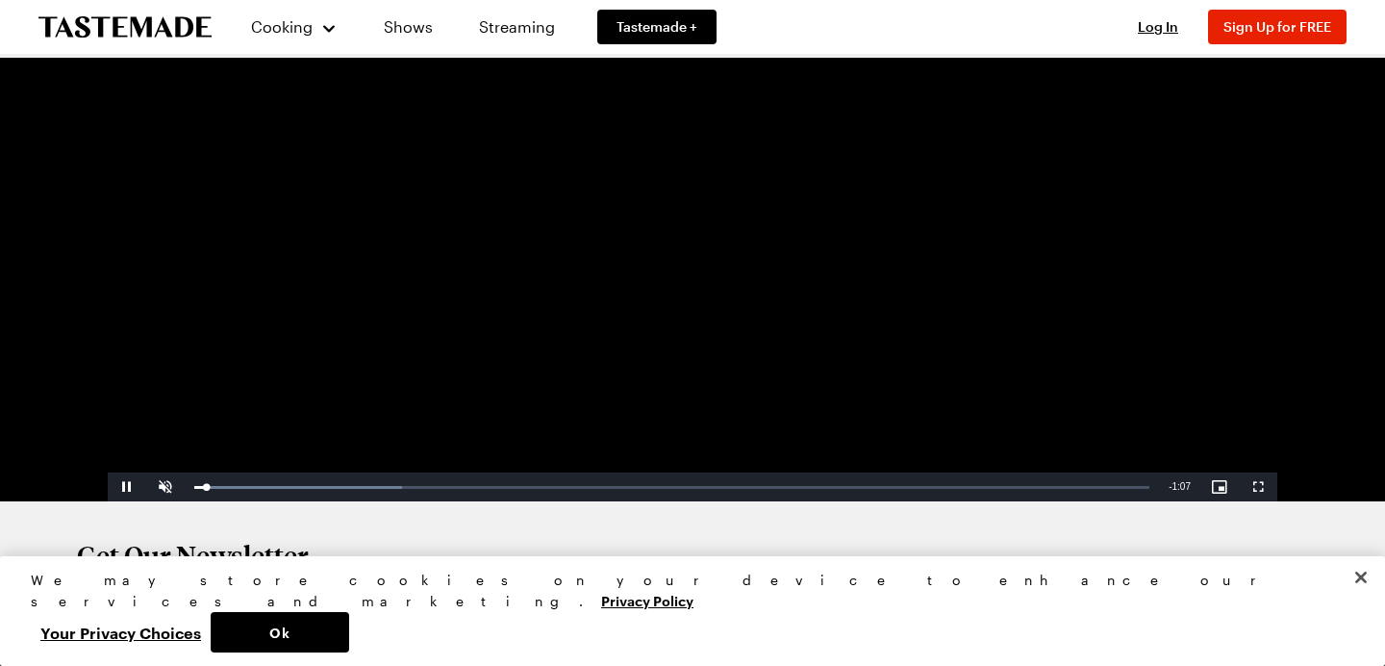
scroll to position [279, 0]
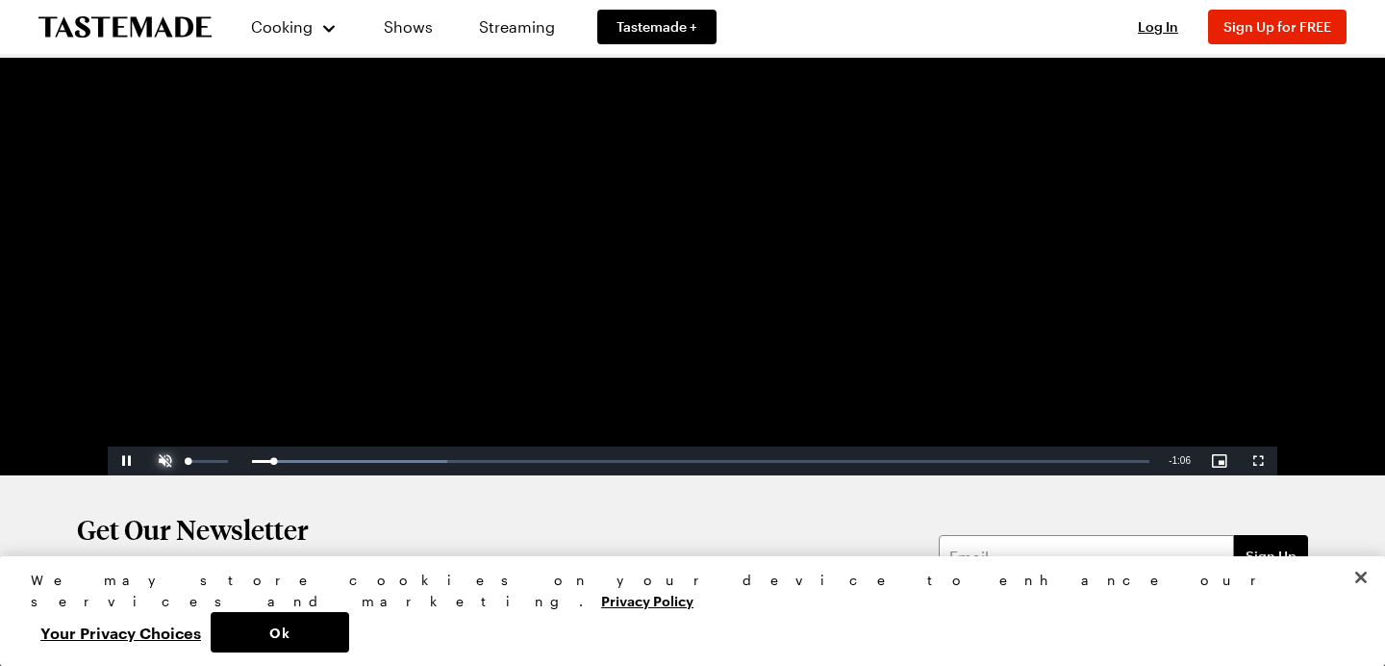
click at [163, 461] on span "Video Player" at bounding box center [165, 461] width 38 height 0
click at [304, 459] on div "Loaded : 23.65% 0:07 0:02" at bounding box center [671, 461] width 955 height 5
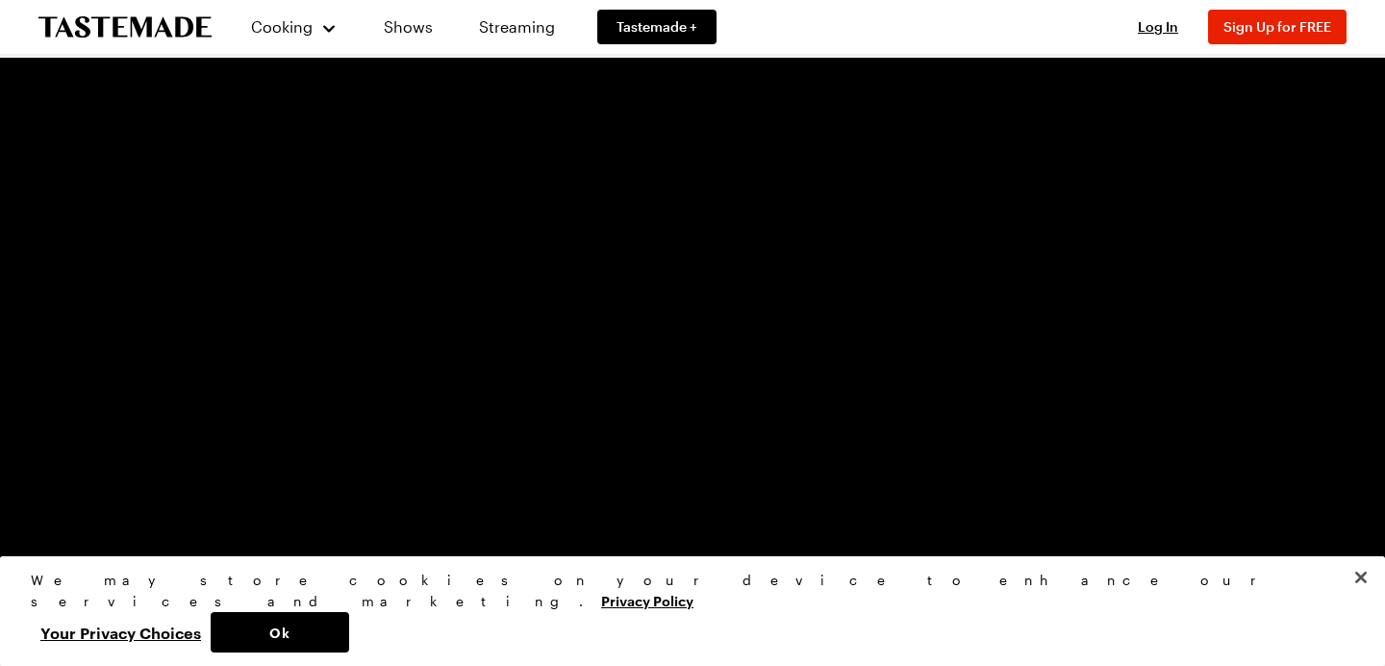
scroll to position [136, 0]
click at [821, 590] on div "Loaded : 62.50% 0:12 0:38" at bounding box center [672, 604] width 974 height 29
click at [782, 556] on video "Video Player" at bounding box center [693, 290] width 1170 height 658
click at [783, 480] on video "Video Player" at bounding box center [693, 290] width 1170 height 658
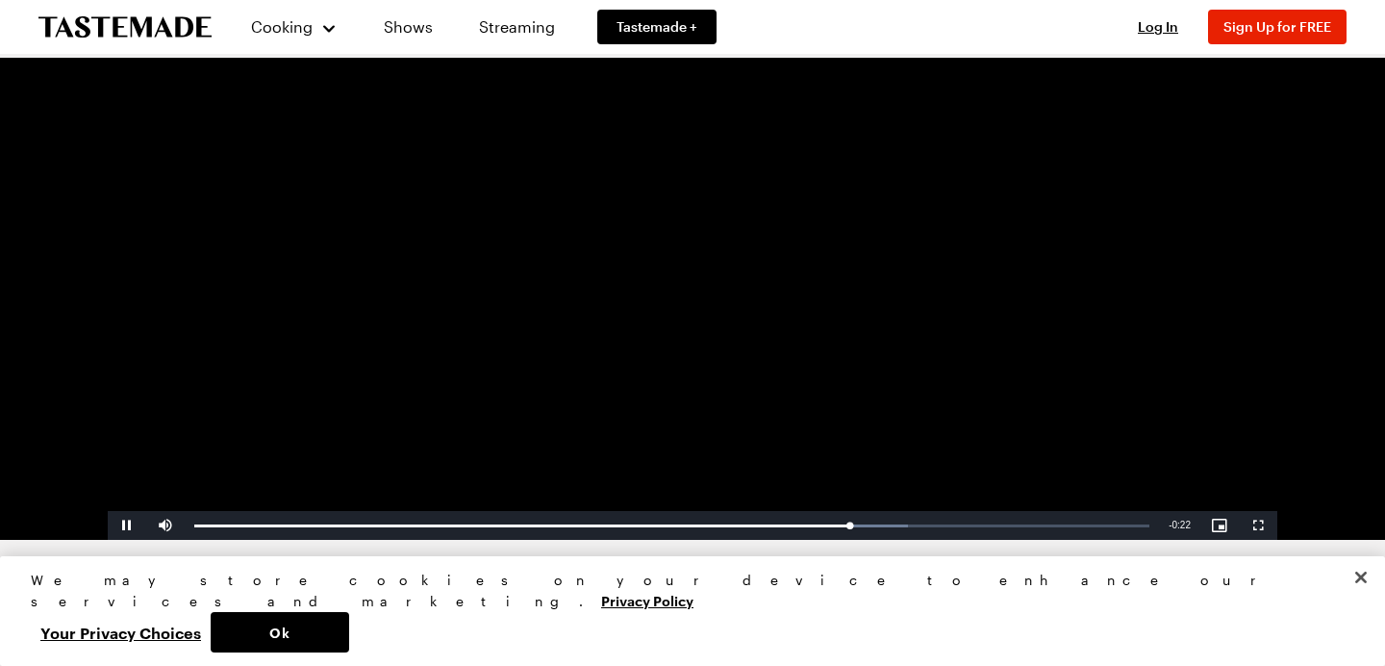
scroll to position [256, 0]
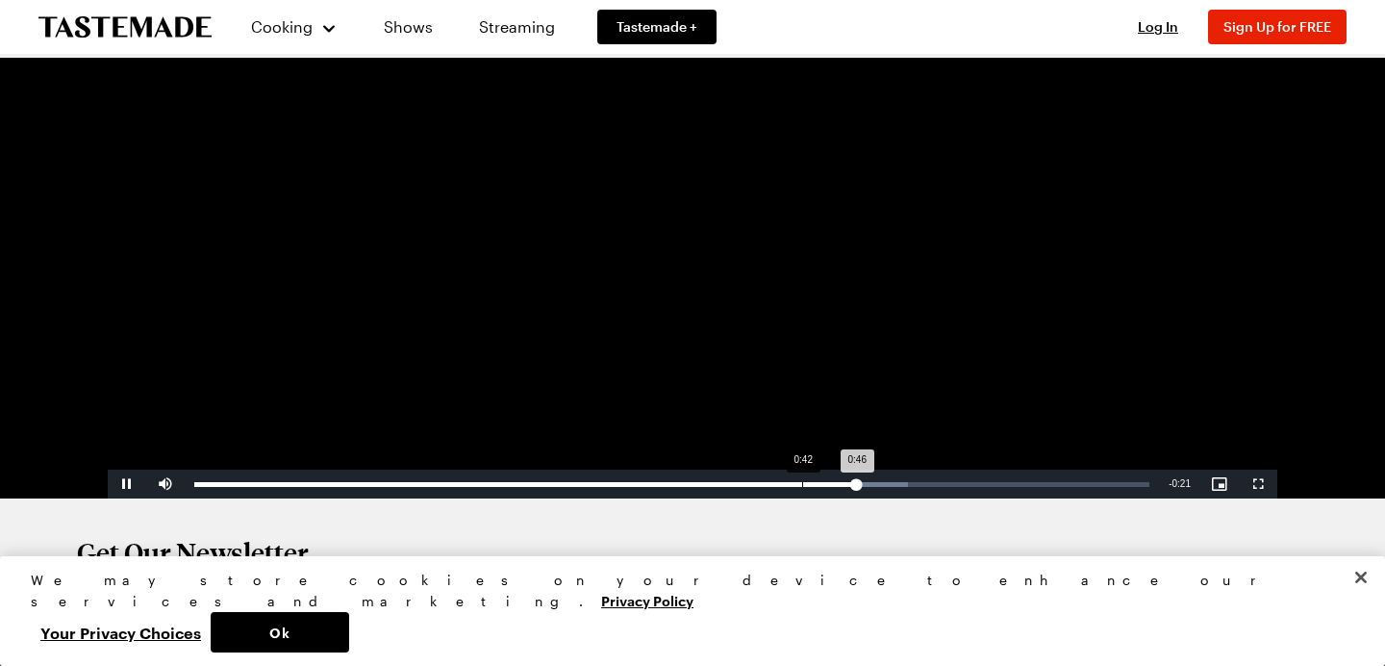
click at [781, 487] on div "Loaded : 74.74% 0:42 0:46" at bounding box center [672, 483] width 974 height 29
click at [714, 482] on div "Loaded : 74.74% 0:38 0:41" at bounding box center [671, 484] width 955 height 5
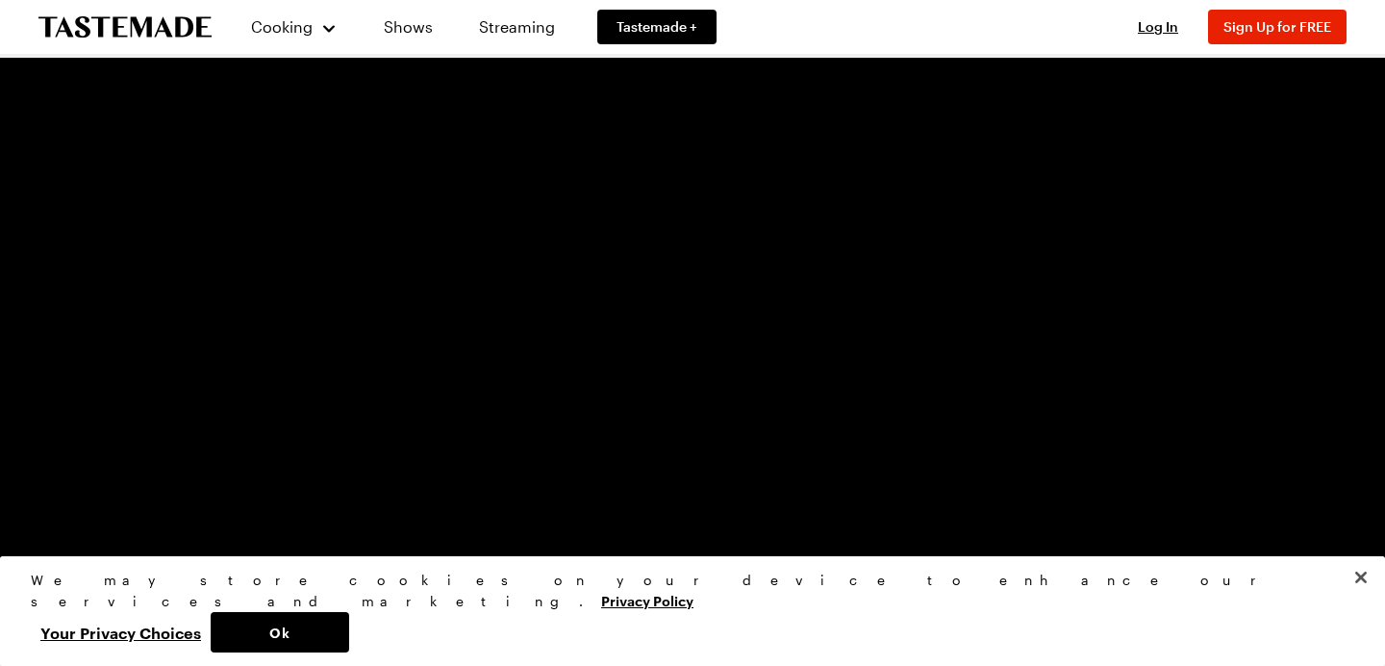
scroll to position [177, 0]
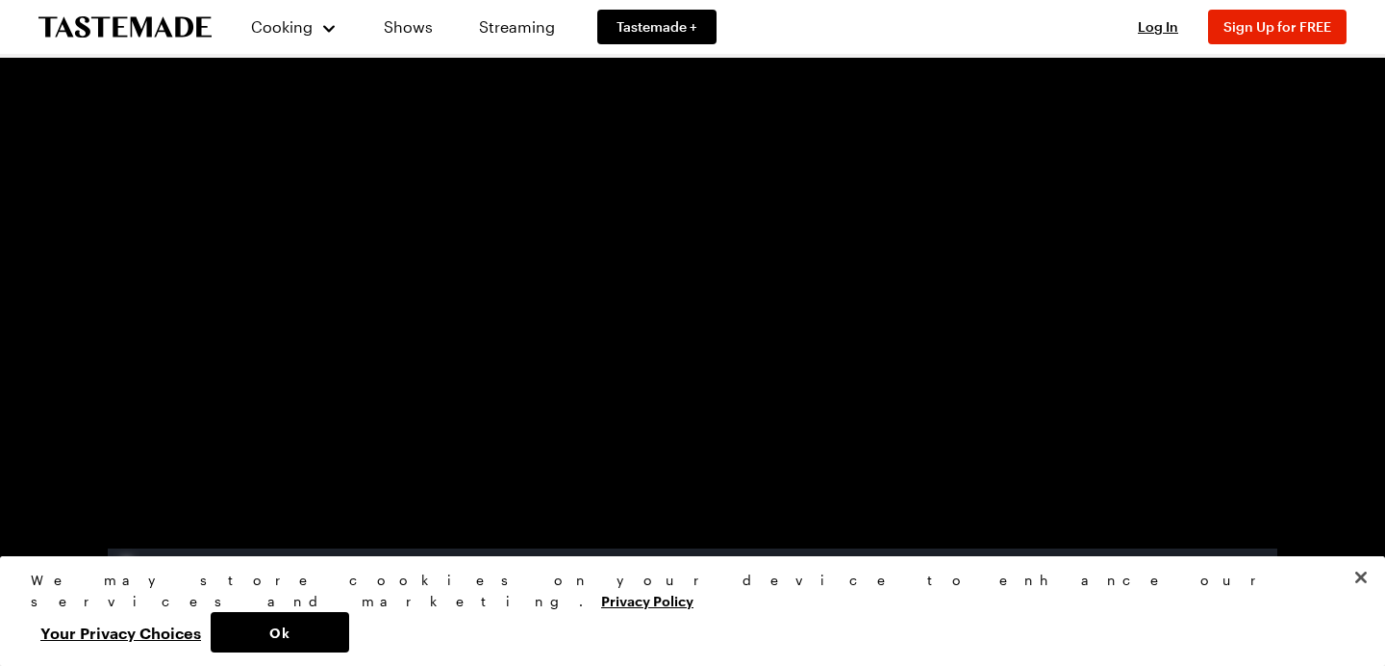
click at [132, 563] on span "Video Player" at bounding box center [127, 563] width 38 height 0
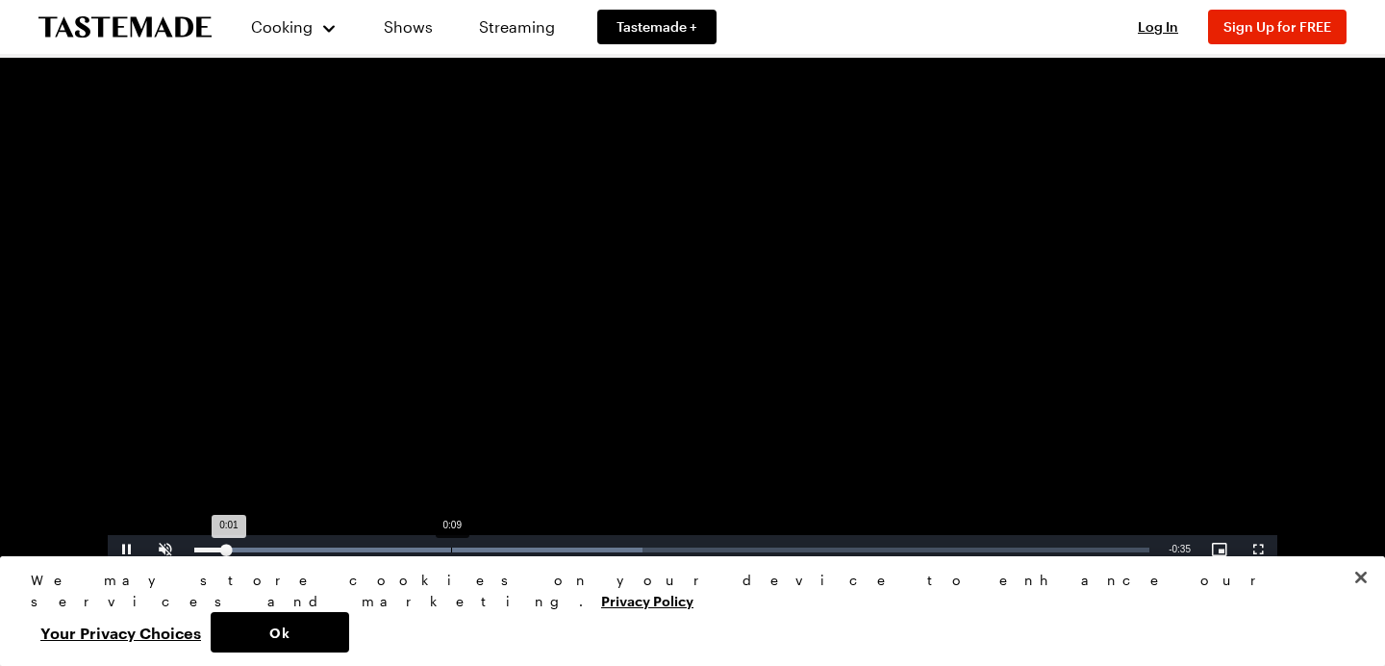
click at [439, 544] on div "Loaded : 46.87% 0:09 0:01" at bounding box center [672, 549] width 974 height 29
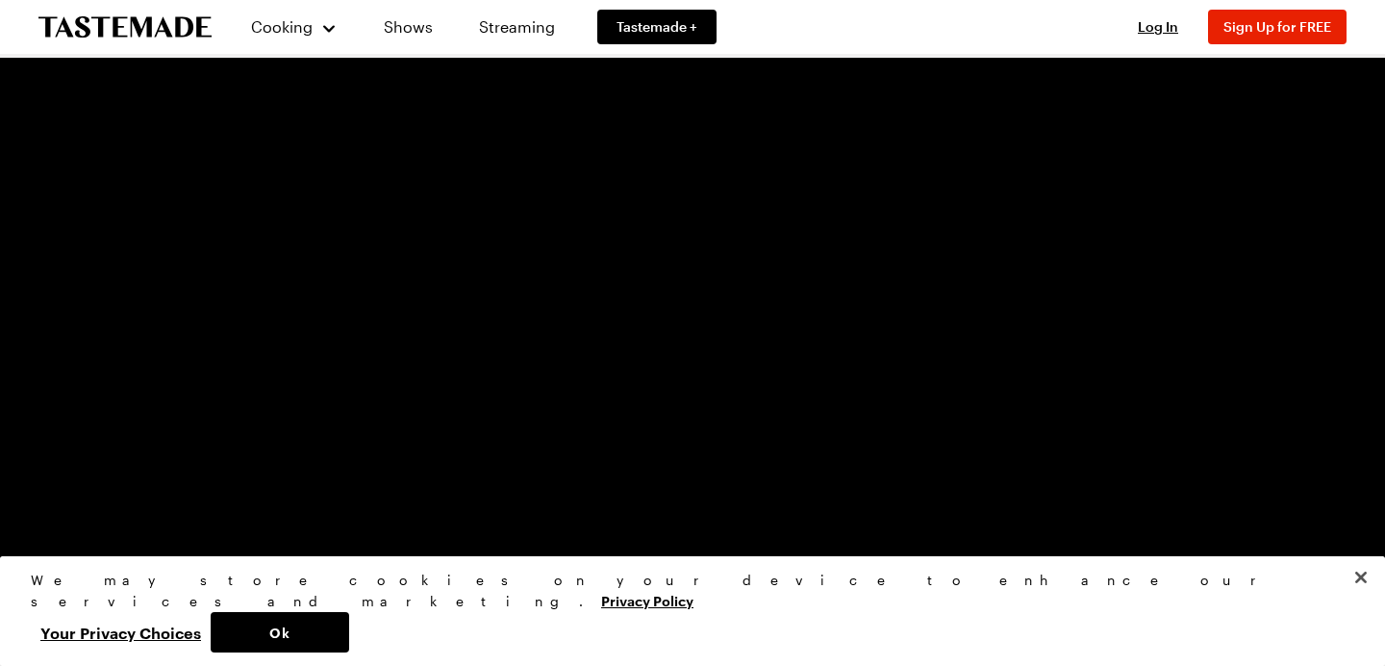
scroll to position [264, 0]
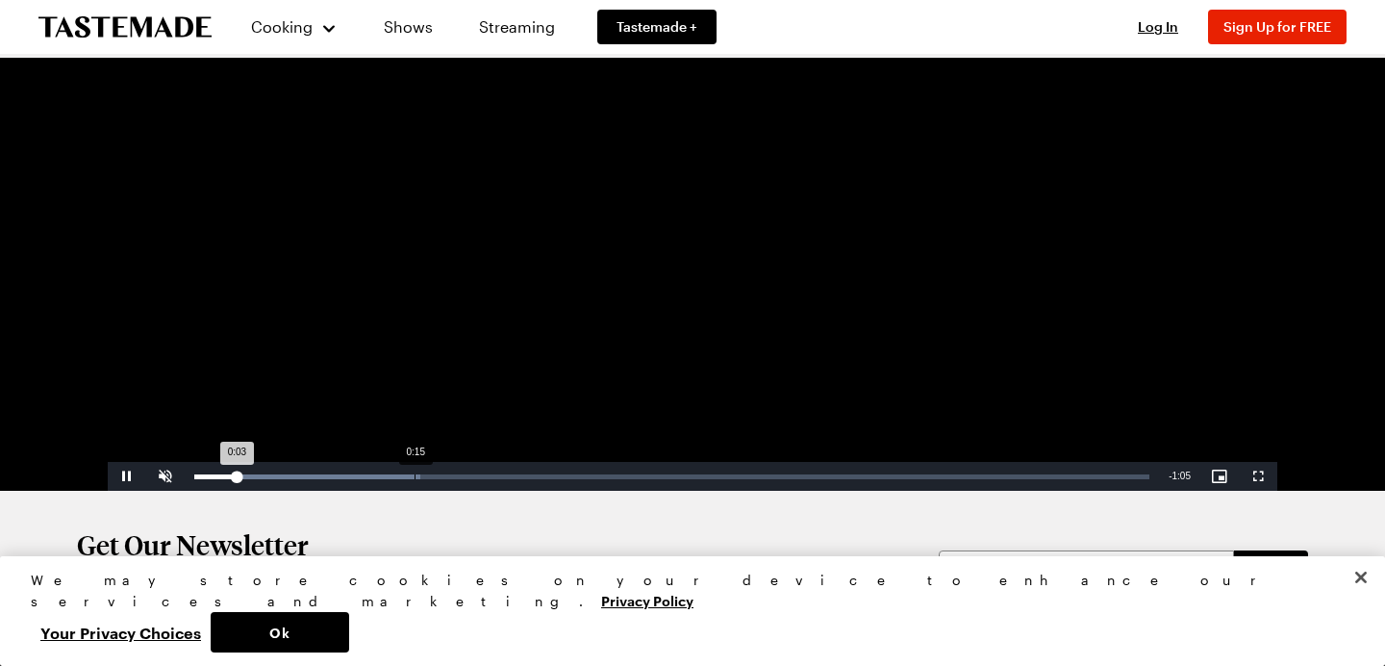
click at [415, 477] on div "Loaded : 23.65% 0:15 0:03" at bounding box center [671, 476] width 955 height 5
click at [506, 483] on div "Loaded : 28.71% 0:21 0:15" at bounding box center [672, 476] width 974 height 29
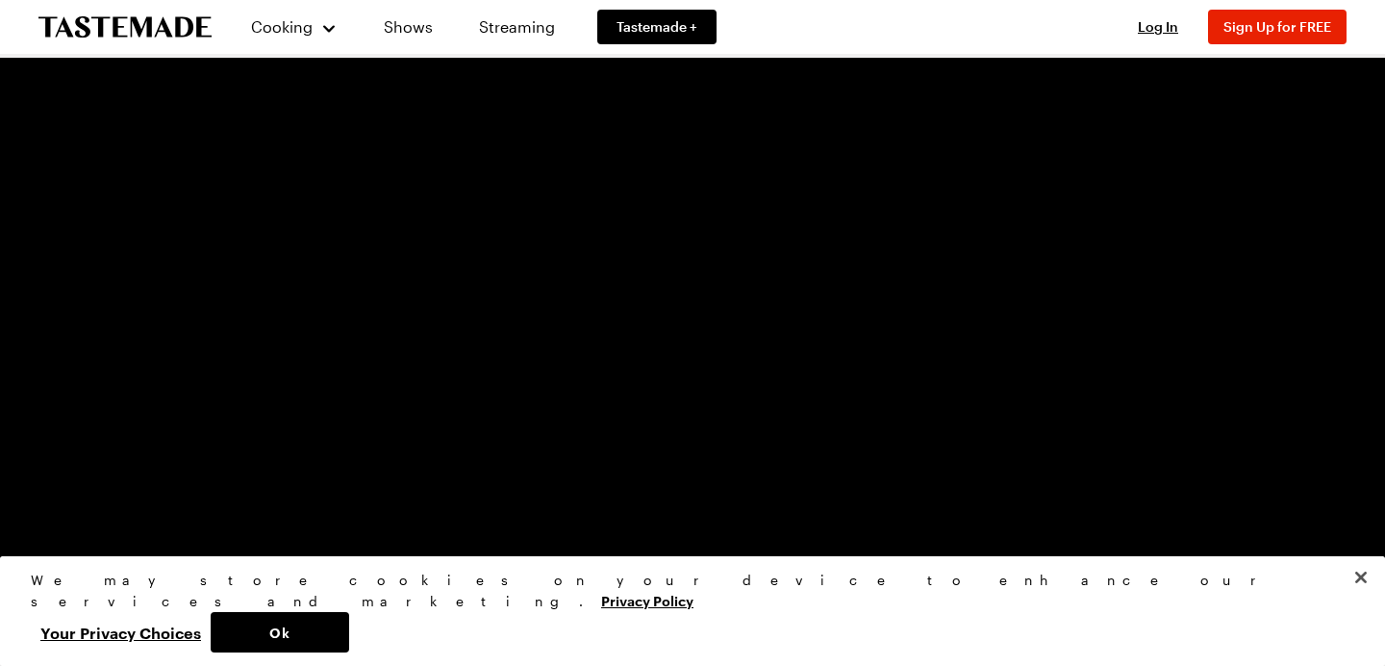
scroll to position [95, 0]
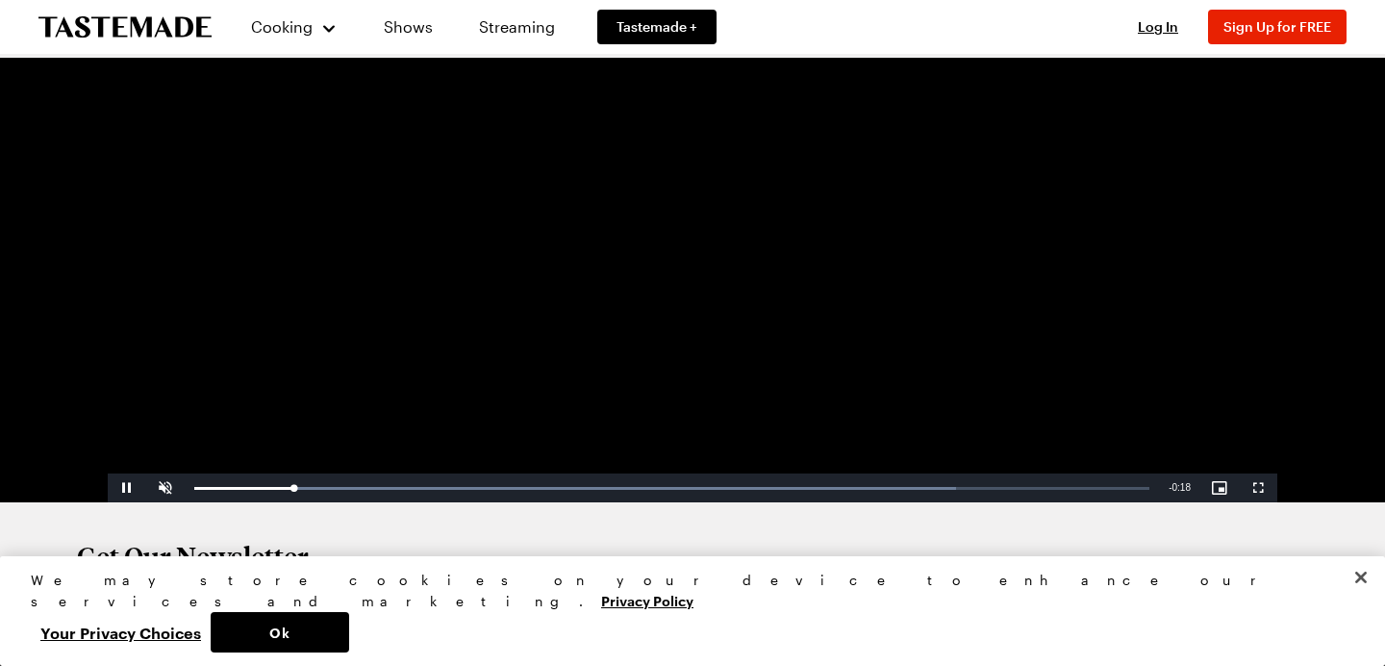
scroll to position [278, 0]
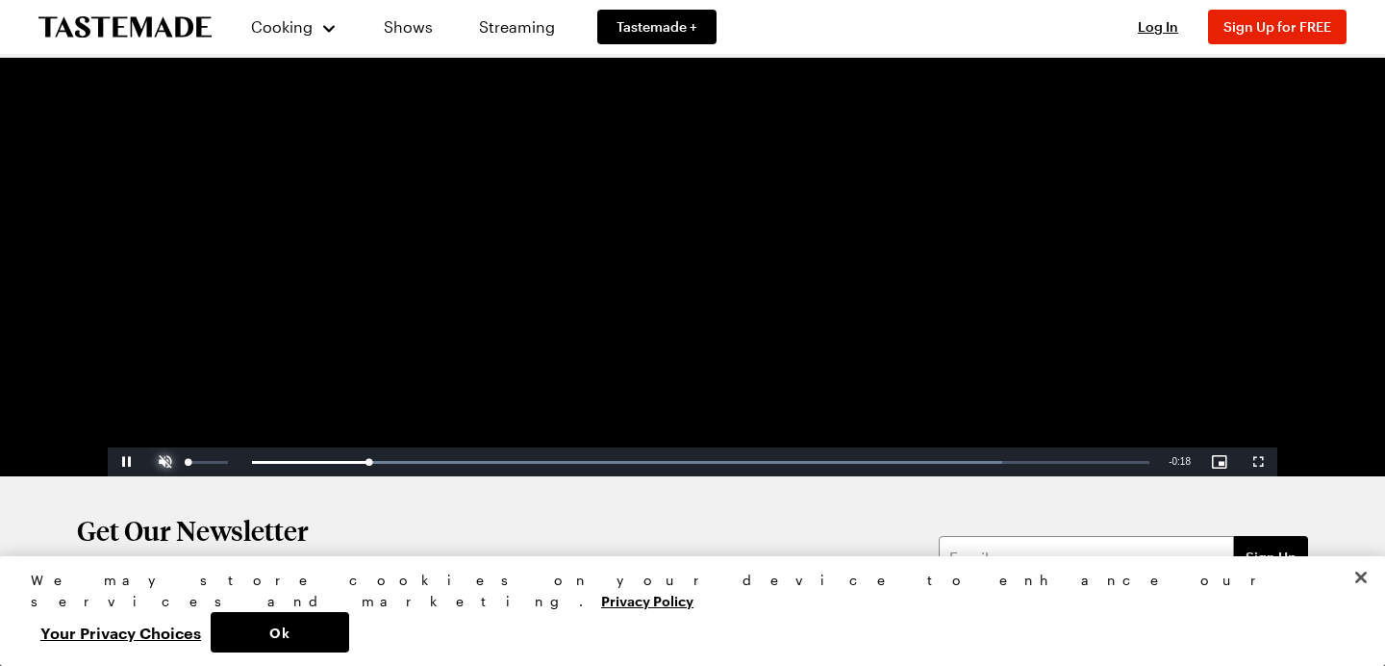
click at [159, 462] on span "Video Player" at bounding box center [165, 462] width 38 height 0
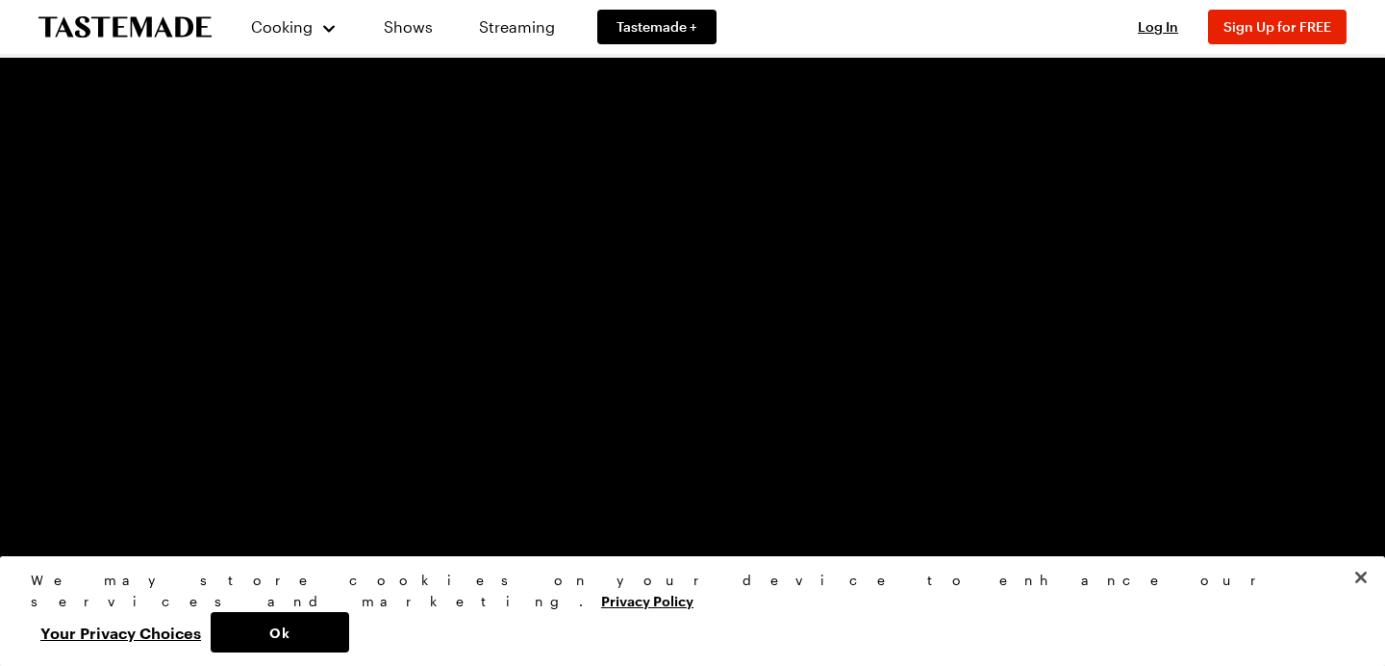
scroll to position [166, 0]
click at [169, 573] on span "Video Player" at bounding box center [165, 573] width 38 height 0
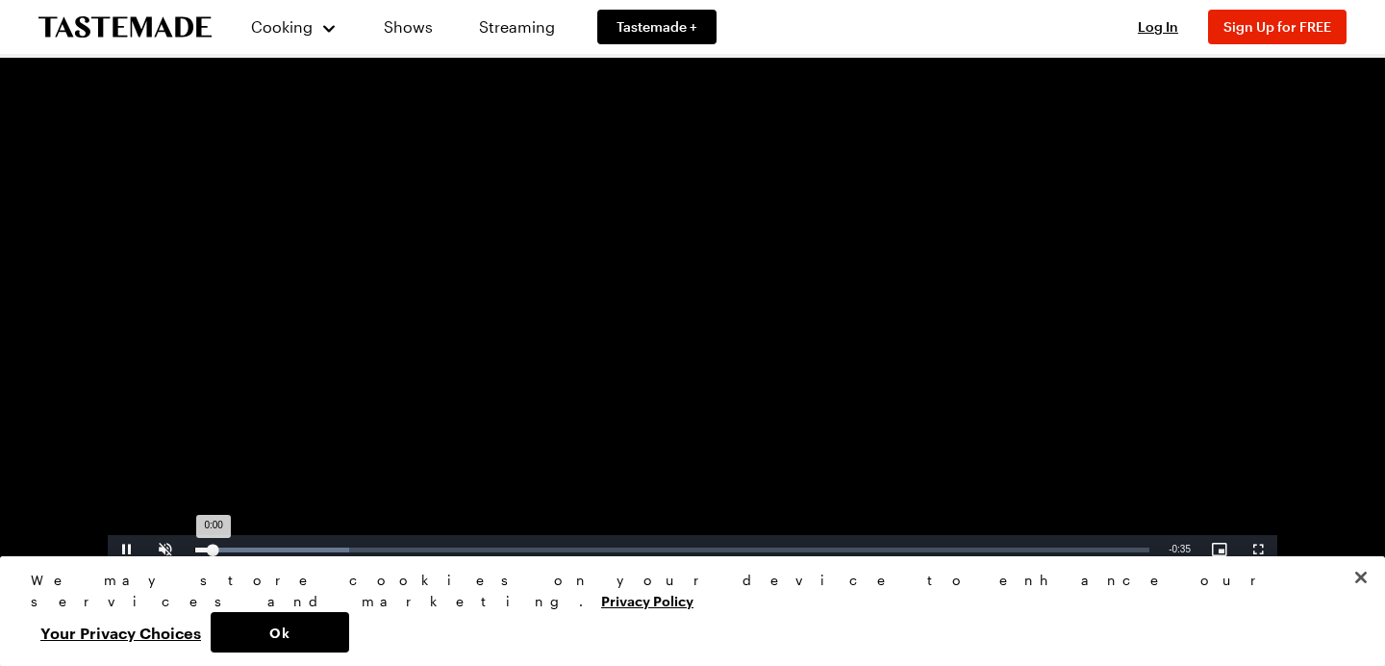
scroll to position [258, 0]
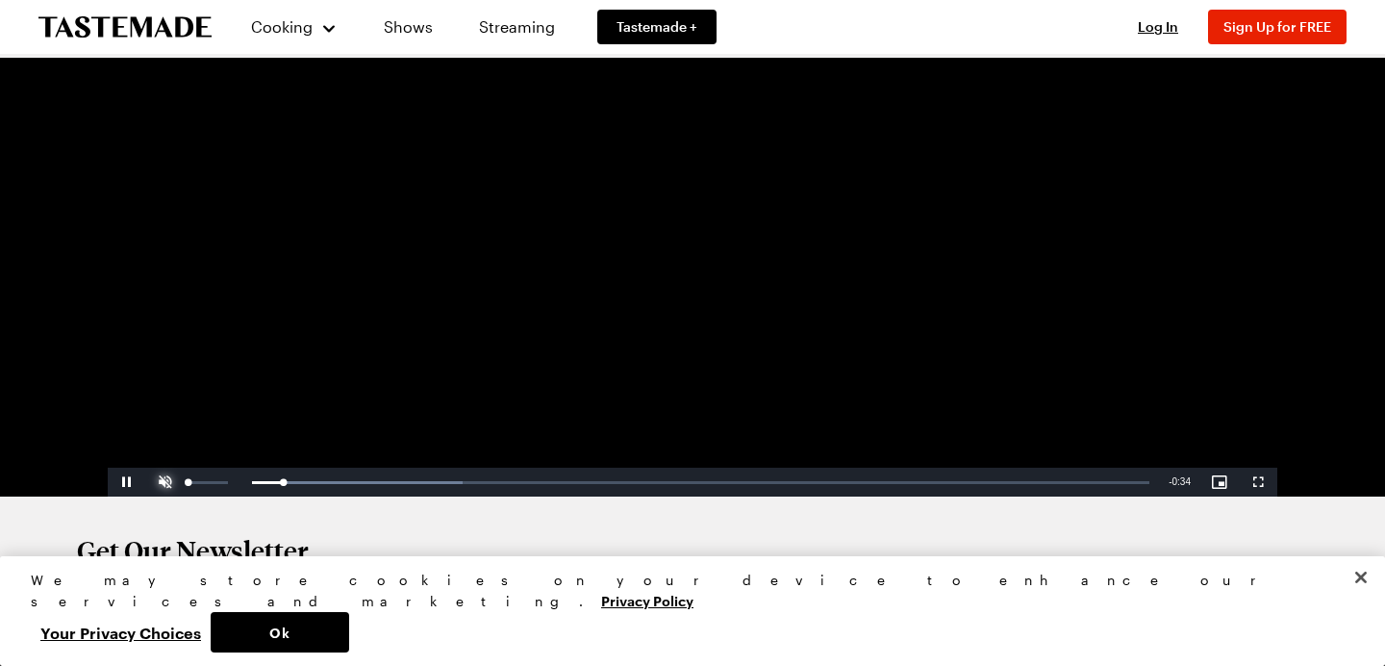
click at [156, 482] on span "Video Player" at bounding box center [165, 482] width 38 height 0
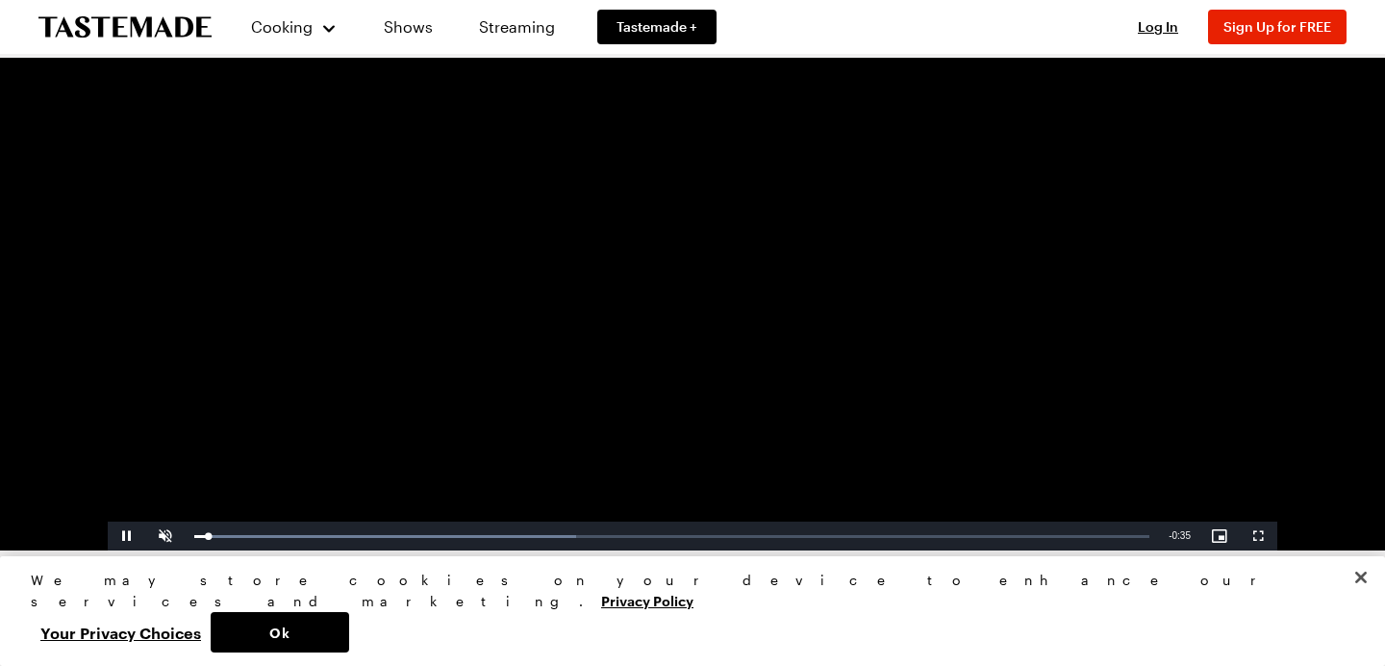
scroll to position [262, 0]
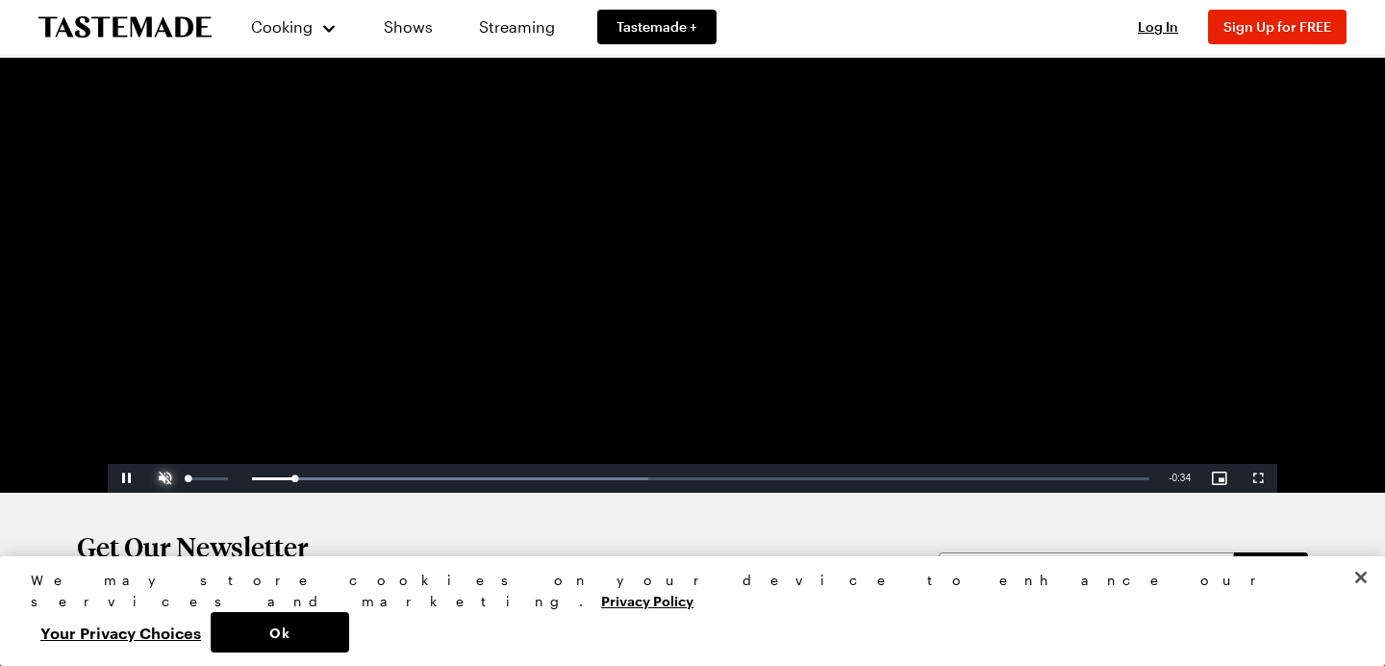
click at [165, 478] on span "Video Player" at bounding box center [165, 478] width 38 height 0
click at [168, 478] on span "Video Player" at bounding box center [165, 478] width 38 height 0
